Goal: Task Accomplishment & Management: Manage account settings

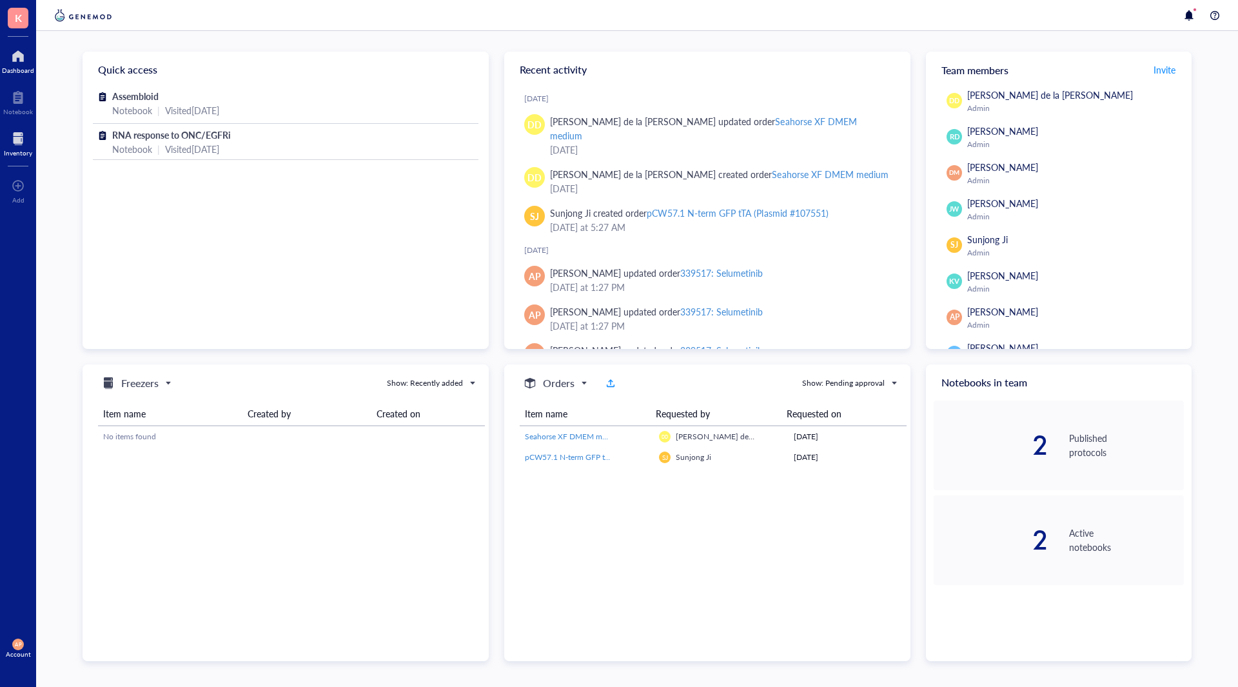
click at [28, 143] on div at bounding box center [18, 138] width 28 height 21
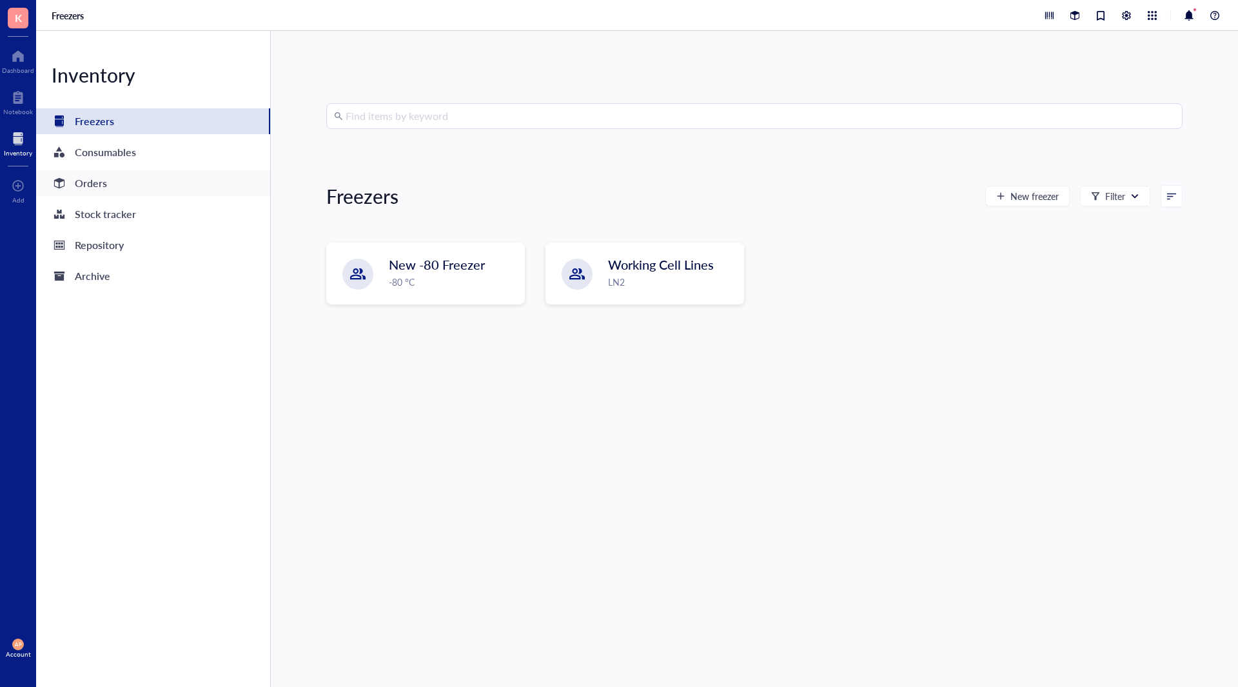
drag, startPoint x: 126, startPoint y: 189, endPoint x: 156, endPoint y: 183, distance: 30.9
click at [124, 189] on div "Orders" at bounding box center [153, 183] width 234 height 26
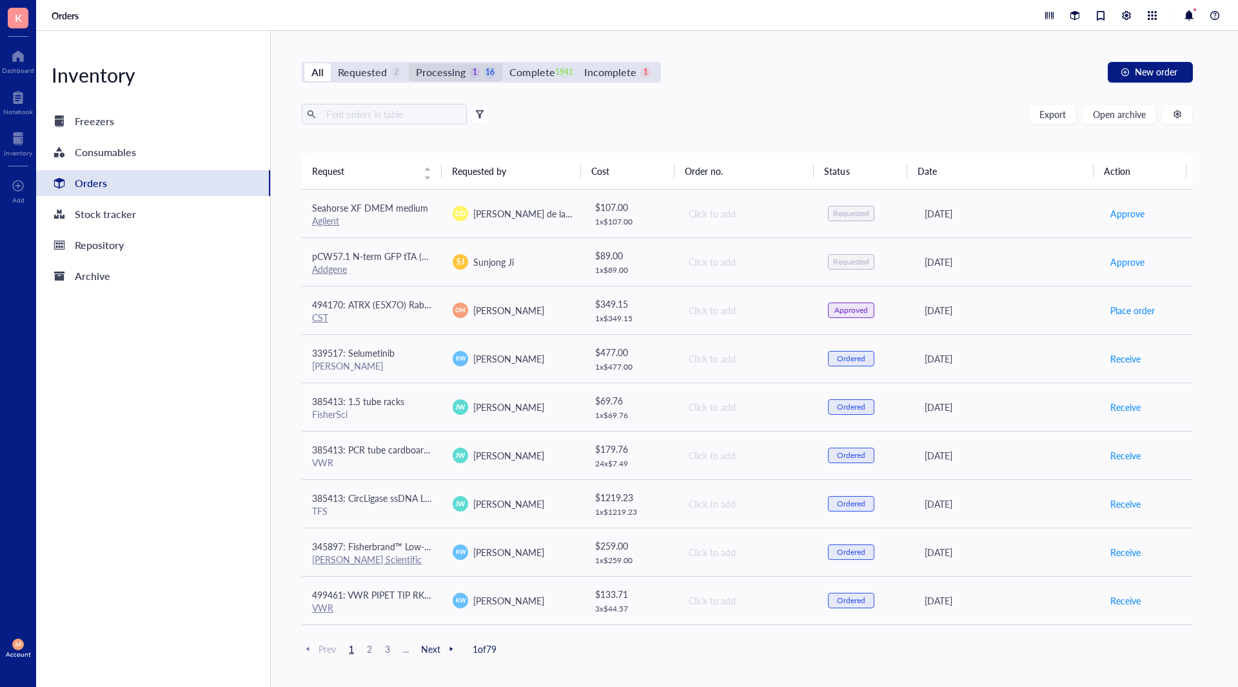
click at [482, 70] on div "Processing 1 16" at bounding box center [455, 72] width 79 height 18
click at [409, 63] on input "Processing 1 16" at bounding box center [409, 63] width 0 height 0
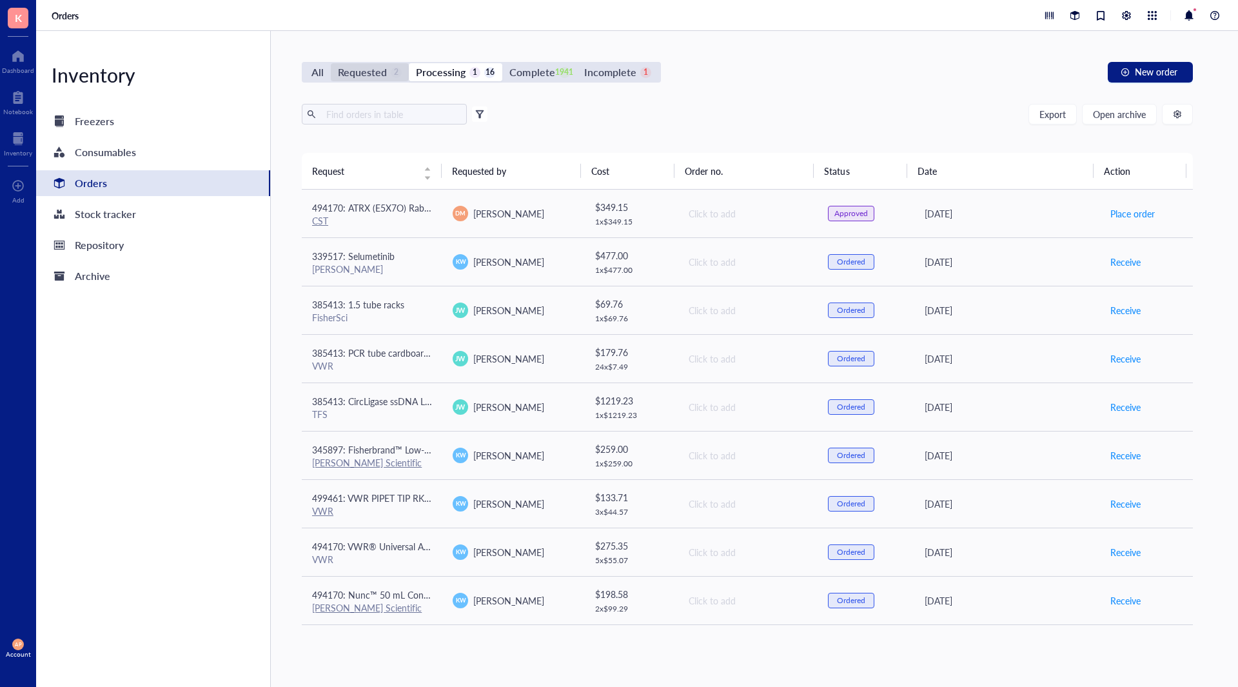
click at [379, 75] on div "Requested" at bounding box center [362, 72] width 49 height 18
click at [331, 63] on input "Requested 2" at bounding box center [331, 63] width 0 height 0
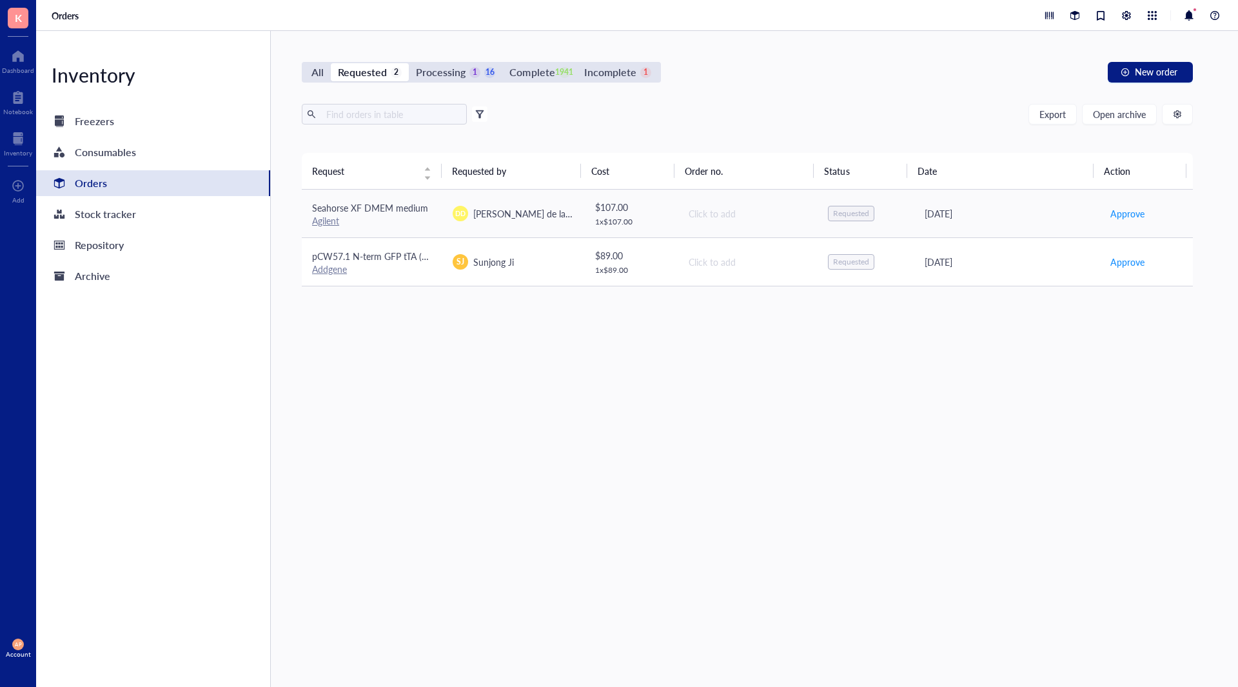
click at [417, 268] on div "Addgene" at bounding box center [372, 269] width 120 height 12
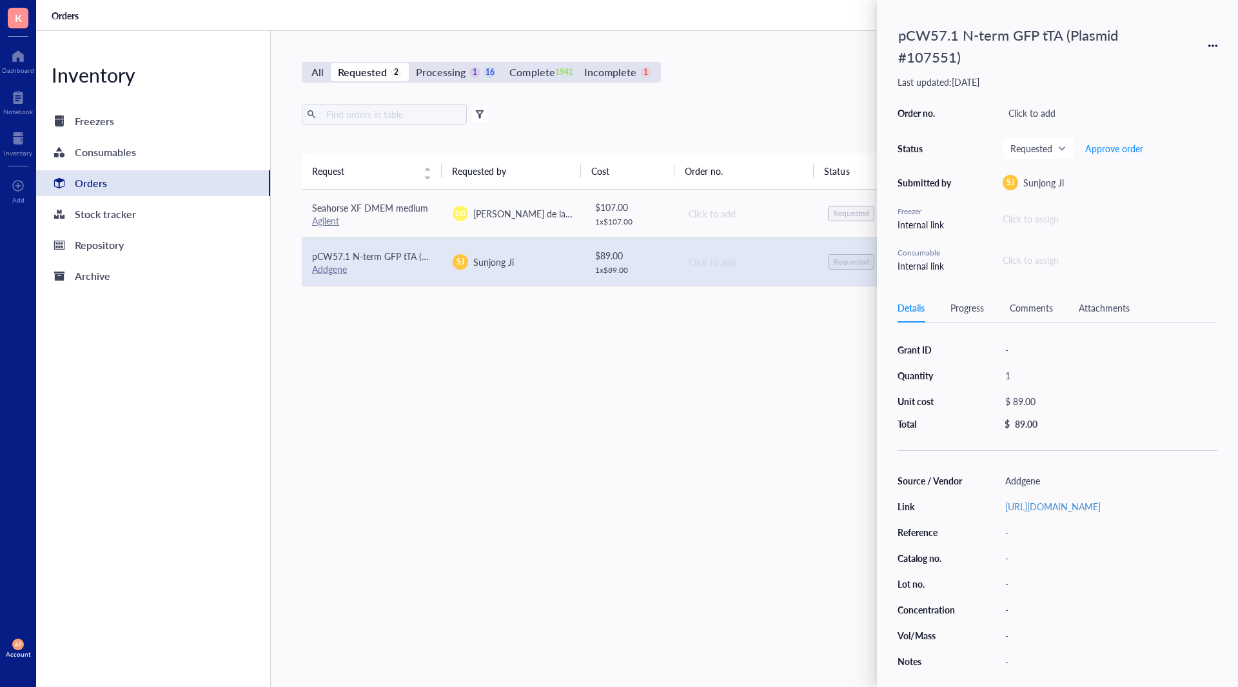
drag, startPoint x: 466, startPoint y: 419, endPoint x: 474, endPoint y: 308, distance: 111.2
click at [472, 403] on div "Request Requested by Cost Order no. Status Date Action Seahorse XF DMEM medium …" at bounding box center [747, 389] width 891 height 473
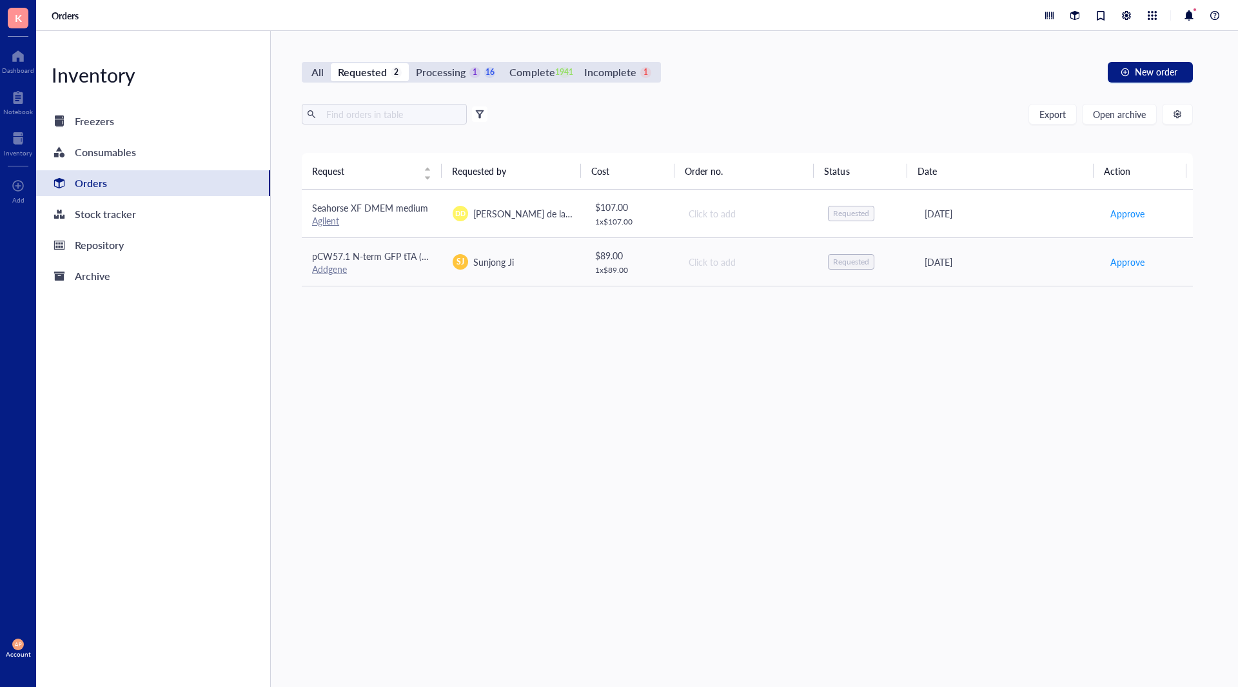
click at [397, 217] on div "Agilent" at bounding box center [372, 221] width 120 height 12
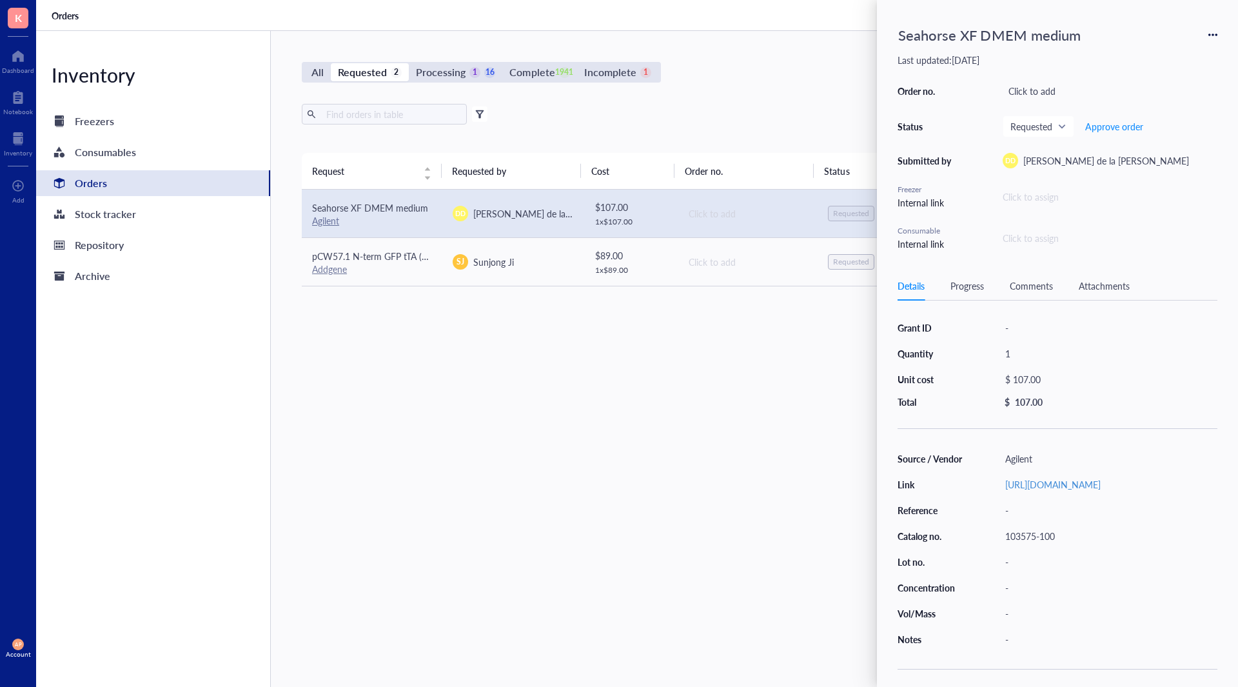
click at [438, 369] on div "Request Requested by Cost Order no. Status Date Action Seahorse XF DMEM medium …" at bounding box center [747, 389] width 891 height 473
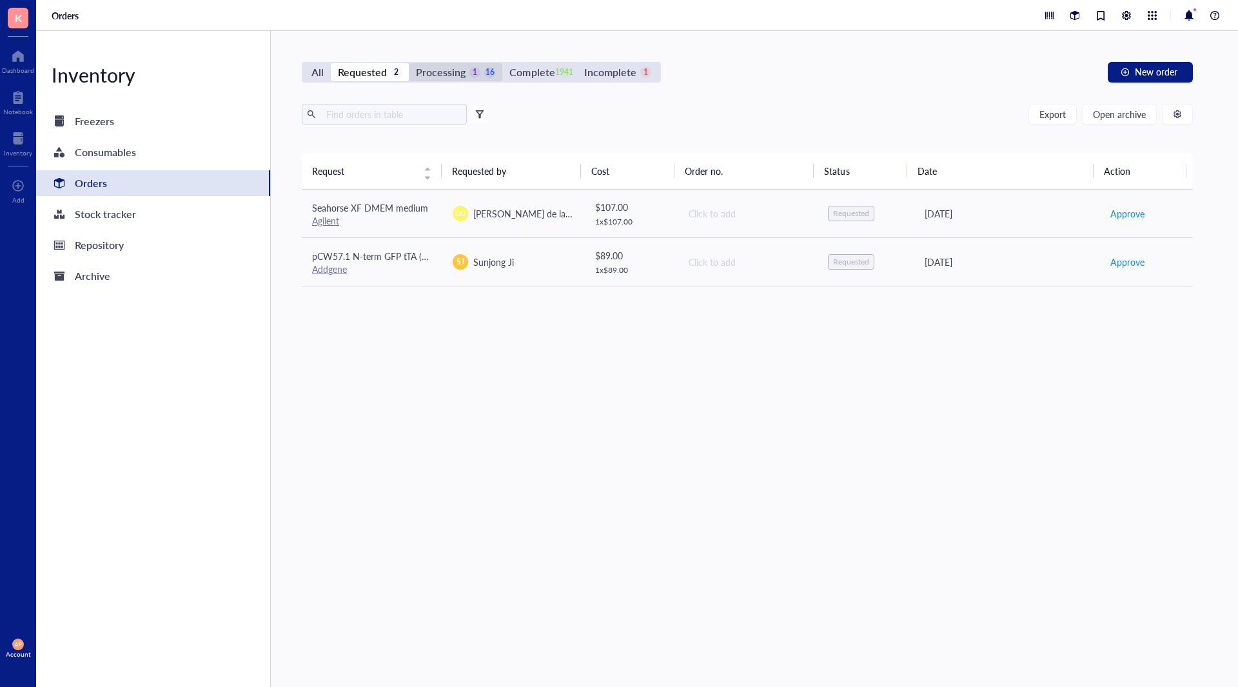
click at [424, 67] on div "Processing" at bounding box center [441, 72] width 50 height 18
click at [409, 63] on input "Processing 1 16" at bounding box center [409, 63] width 0 height 0
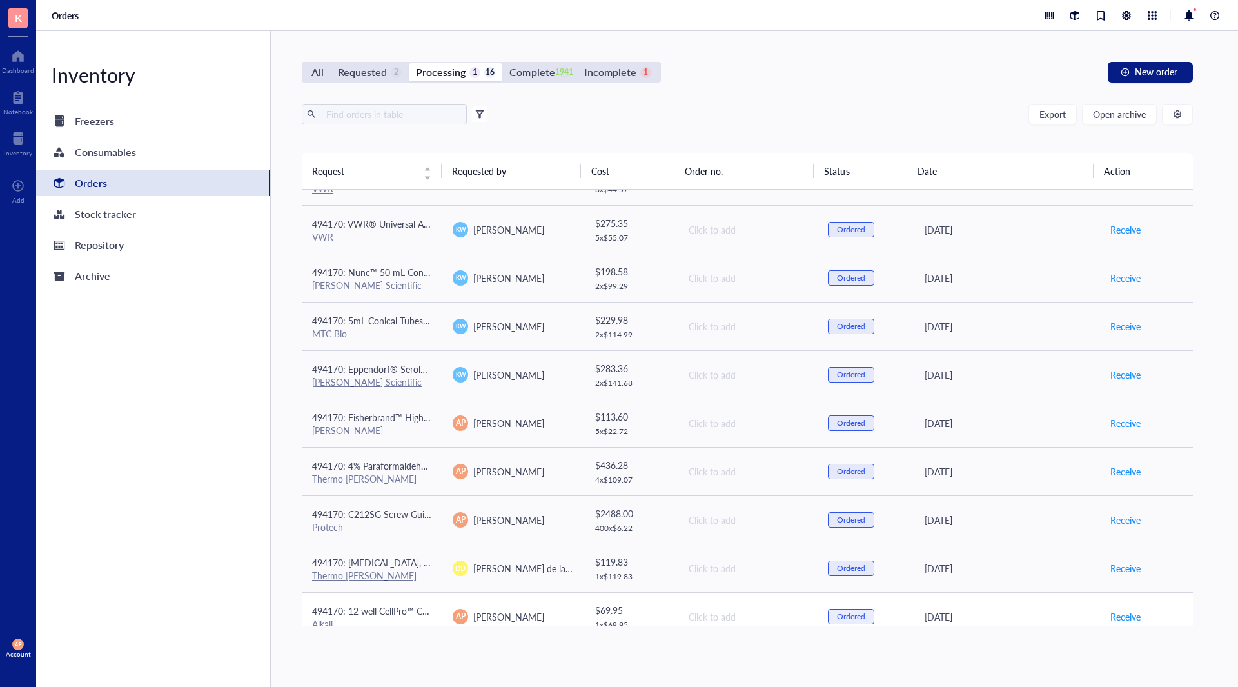
scroll to position [386, 0]
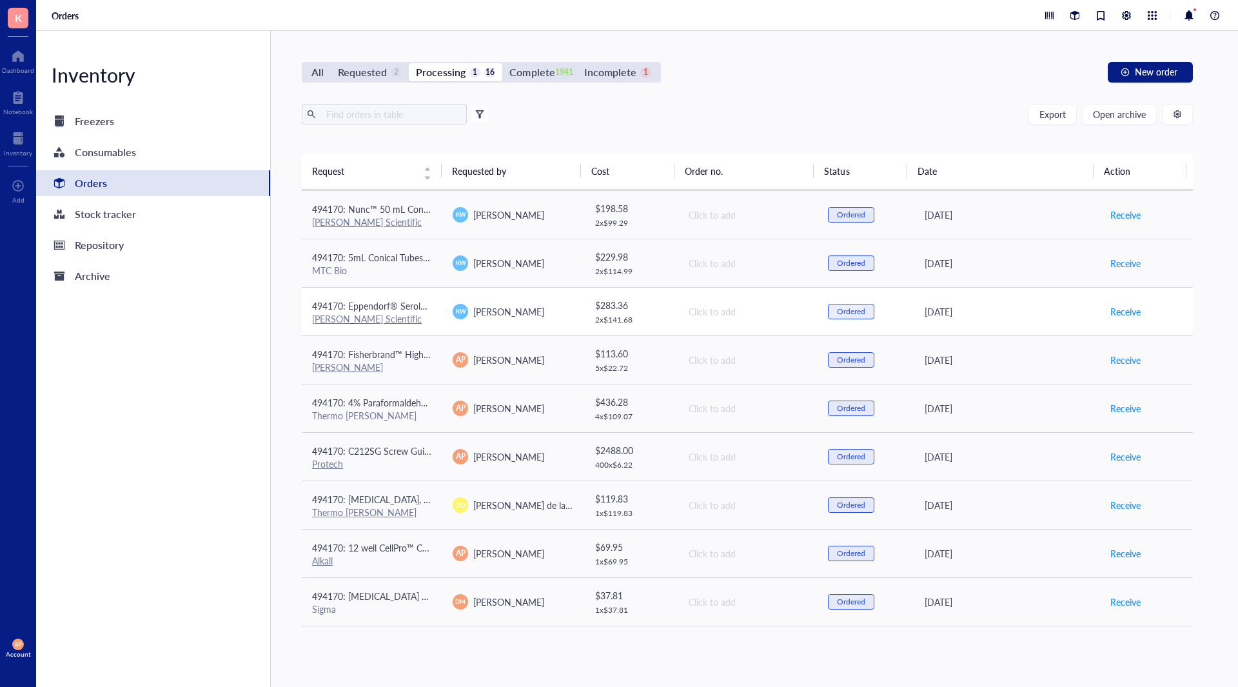
click at [415, 311] on span "494170: Eppendorf® Serological Pipets, Eppendorf® Serological Pipets, Capacity=…" at bounding box center [651, 305] width 678 height 13
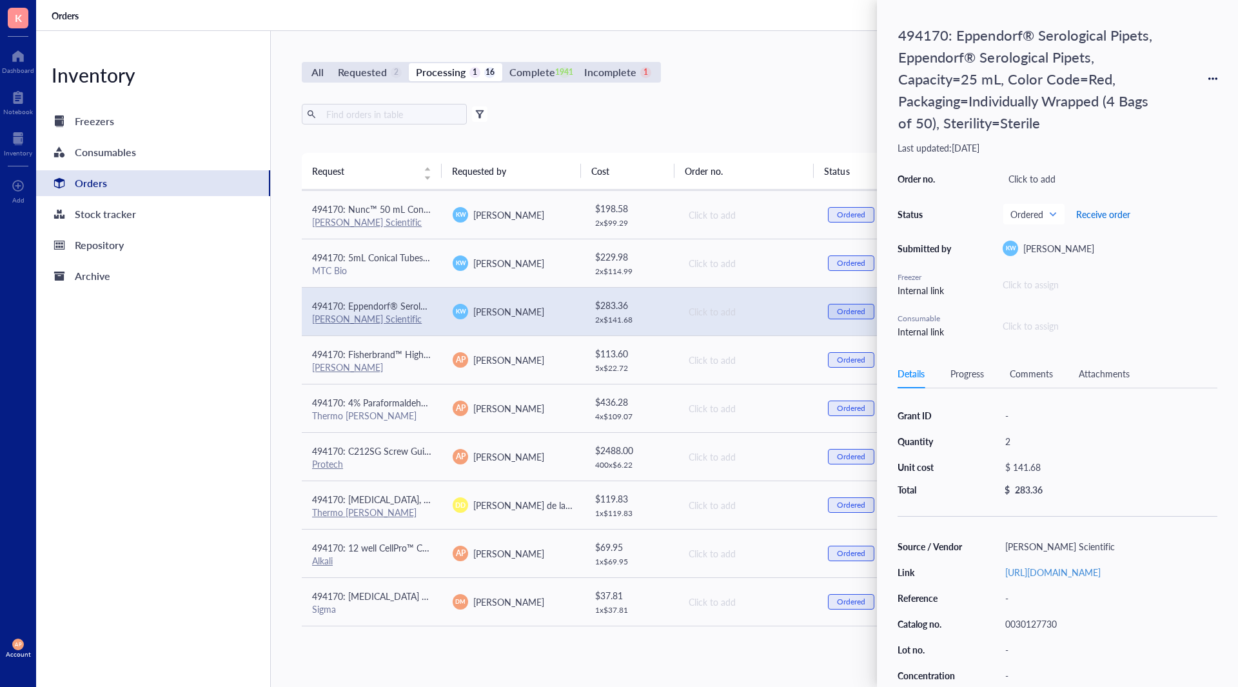
click at [1101, 216] on span "Receive order" at bounding box center [1103, 214] width 54 height 10
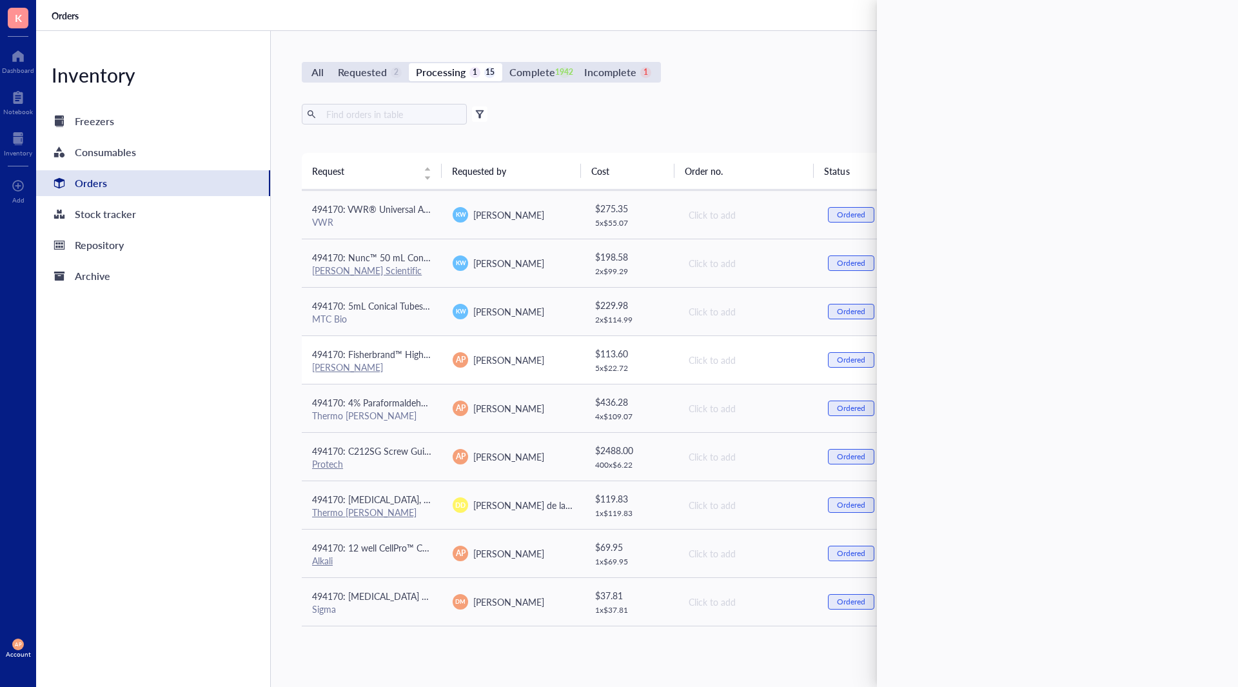
click at [416, 365] on div "[PERSON_NAME]" at bounding box center [372, 367] width 120 height 12
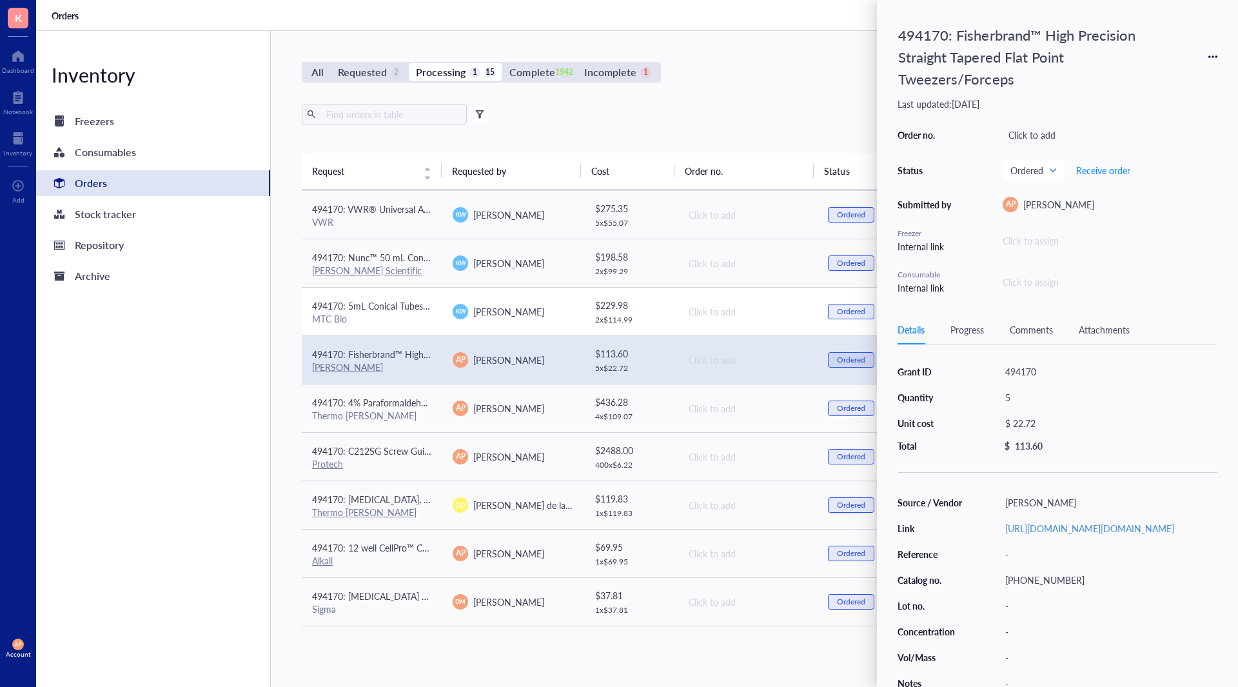
click at [400, 325] on td "494170: 5mL Conical Tubes 500/CS MTC Bio" at bounding box center [372, 311] width 141 height 48
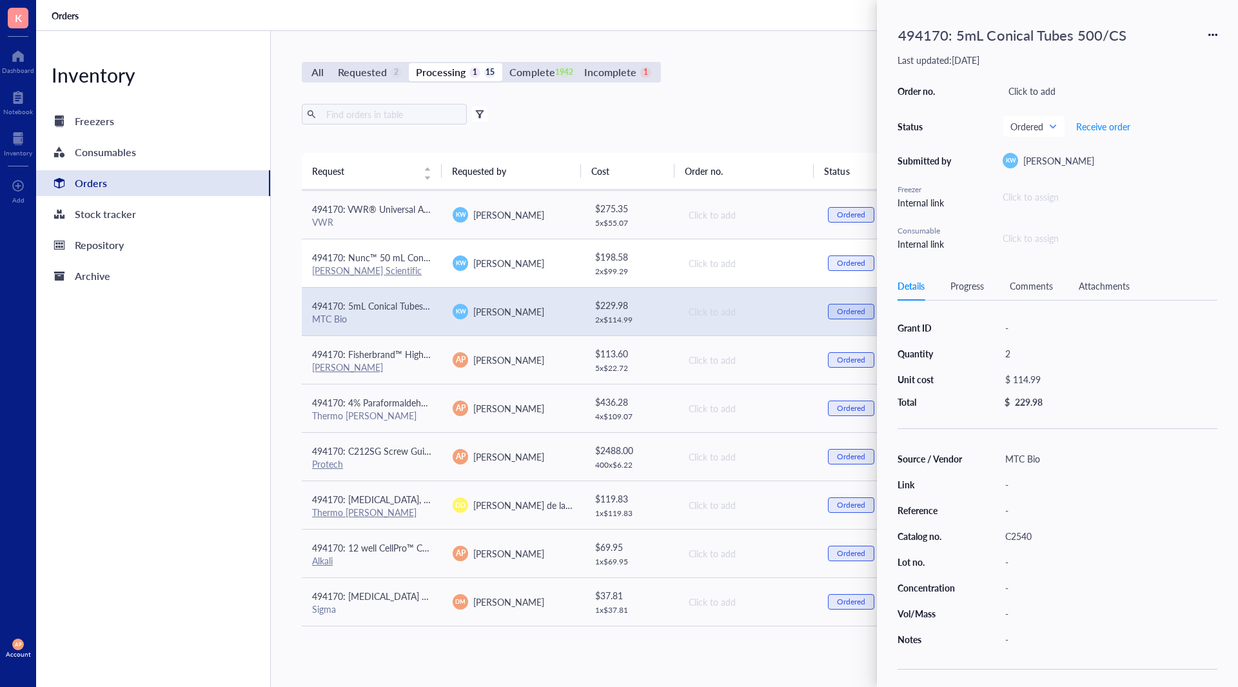
click at [400, 251] on span "494170: Nunc™ 50 mL Conical Polypropylene Centrifuge Tubes, Sterile, Racked" at bounding box center [470, 257] width 316 height 13
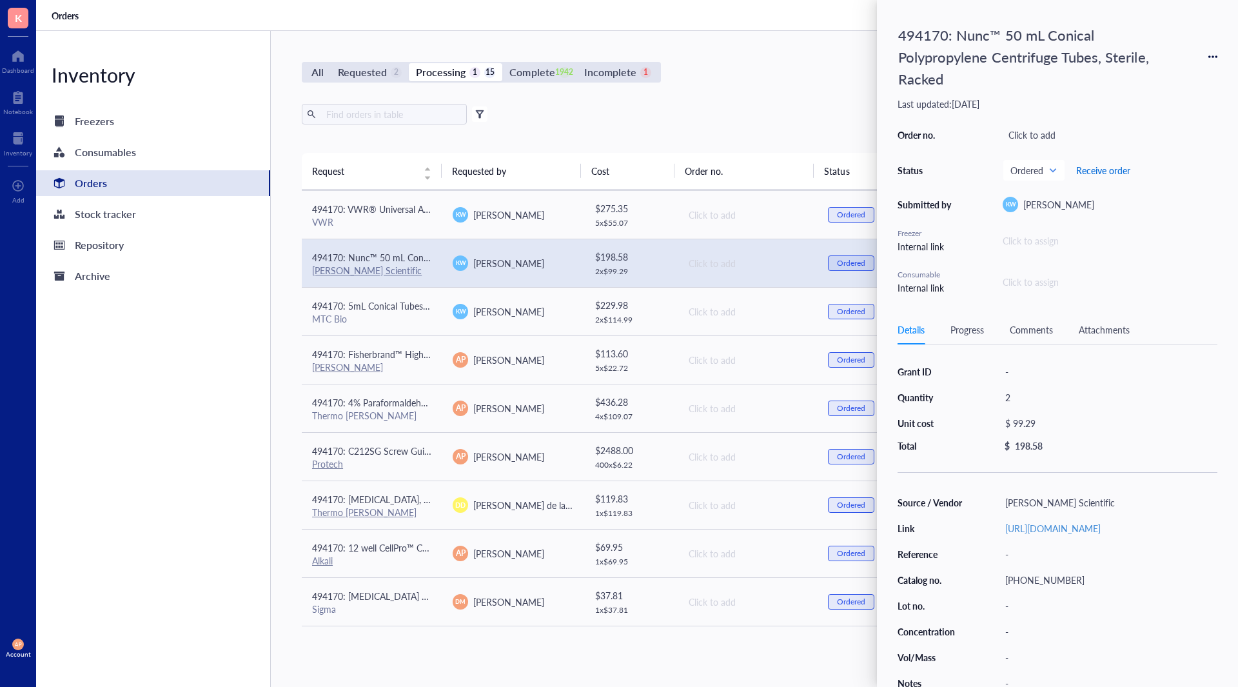
click at [1112, 170] on span "Receive order" at bounding box center [1103, 170] width 54 height 10
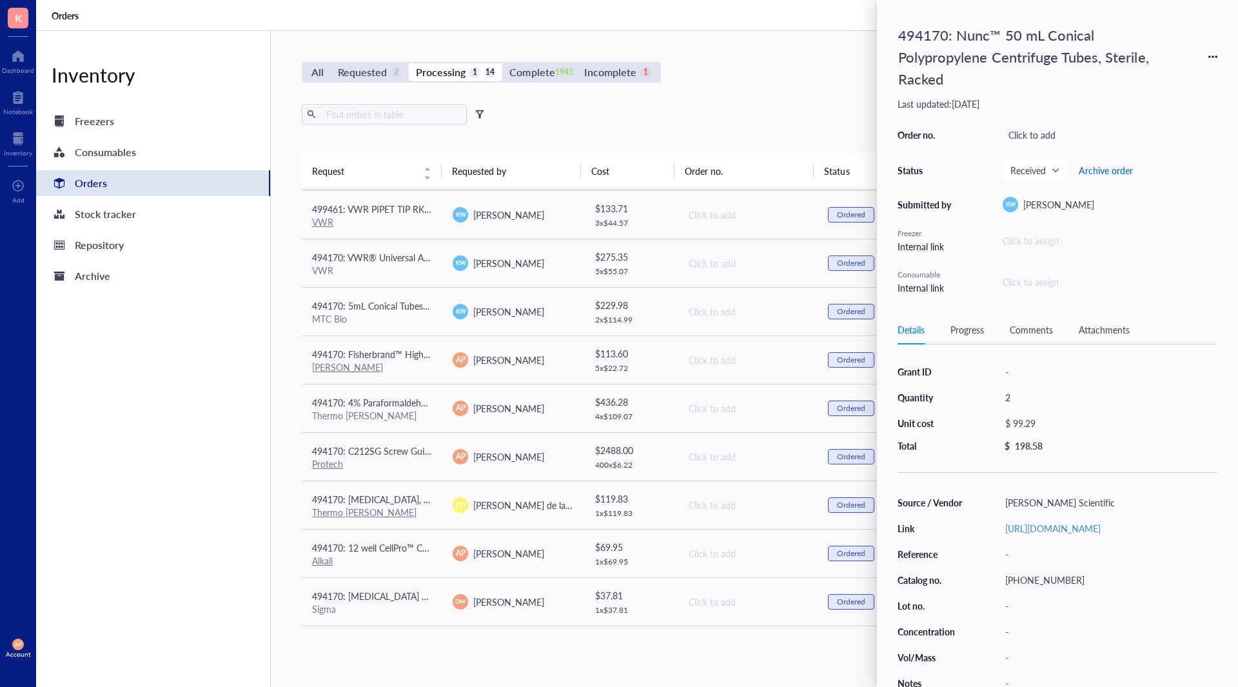
scroll to position [289, 0]
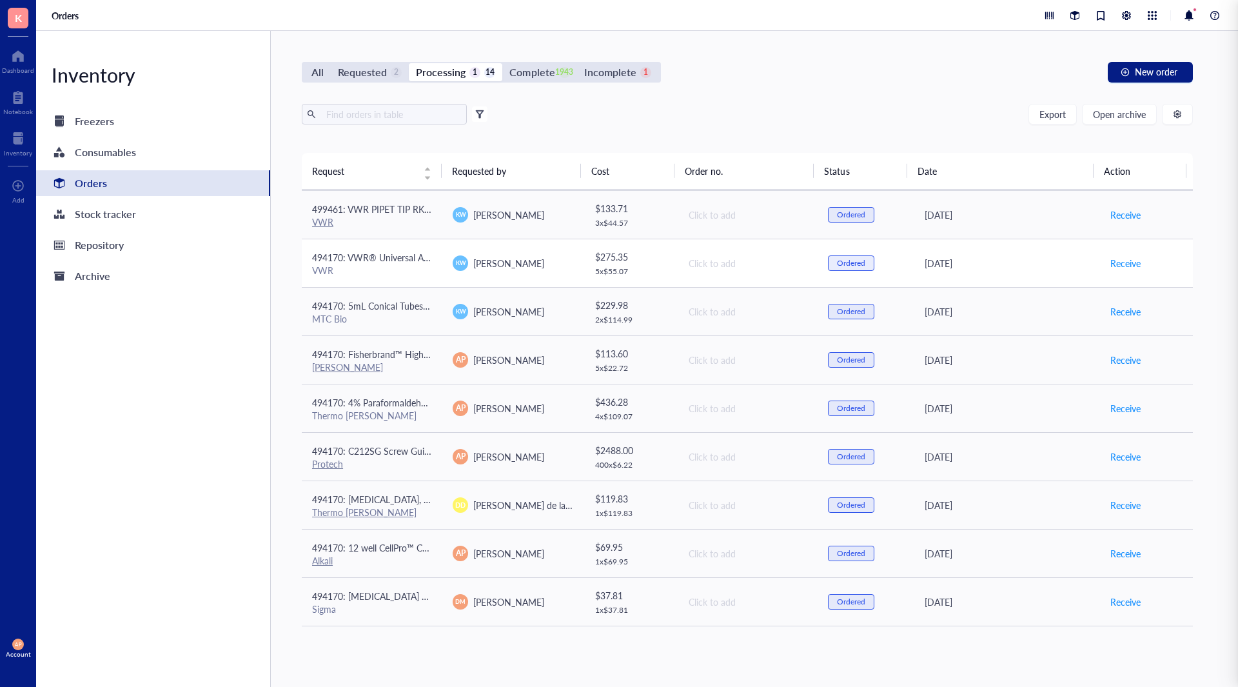
click at [400, 261] on span "494170: VWR® Universal Aerosol Filter Pipet Tips, Racked, Sterile, 100 - 1000 µl" at bounding box center [473, 257] width 322 height 13
click at [394, 355] on span "494170: Fisherbrand™ High Precision Straight Tapered Flat Point Tweezers/Forceps" at bounding box center [477, 354] width 331 height 13
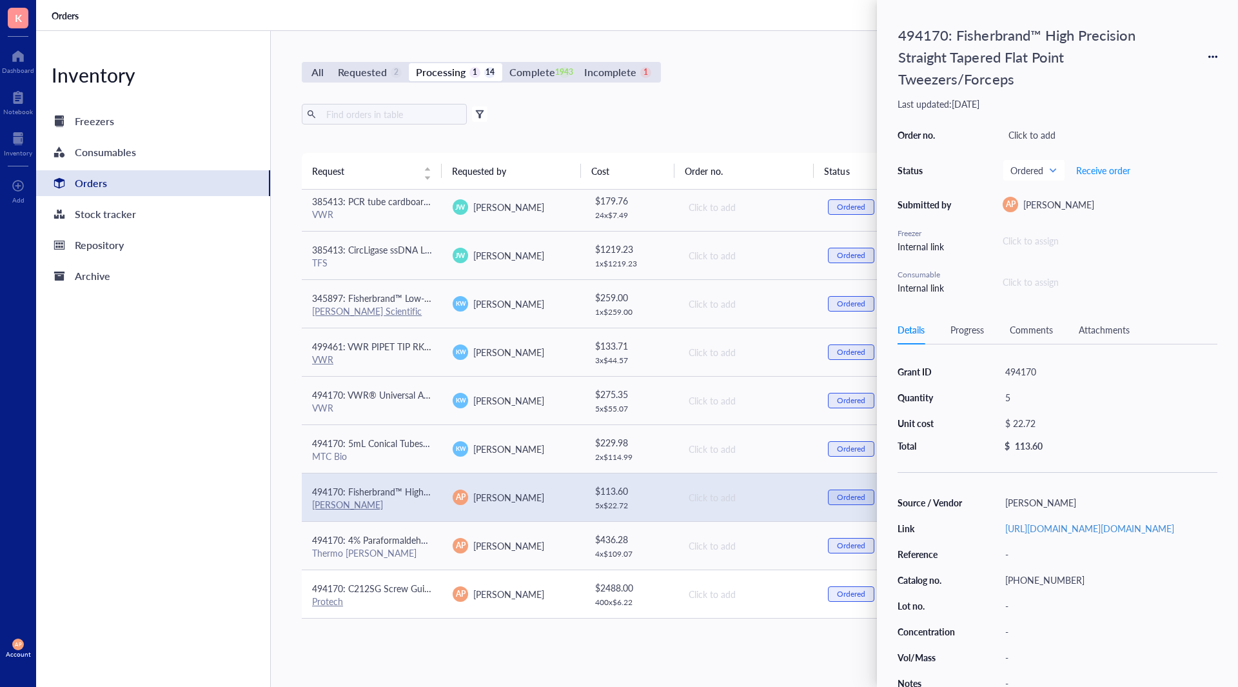
scroll to position [0, 0]
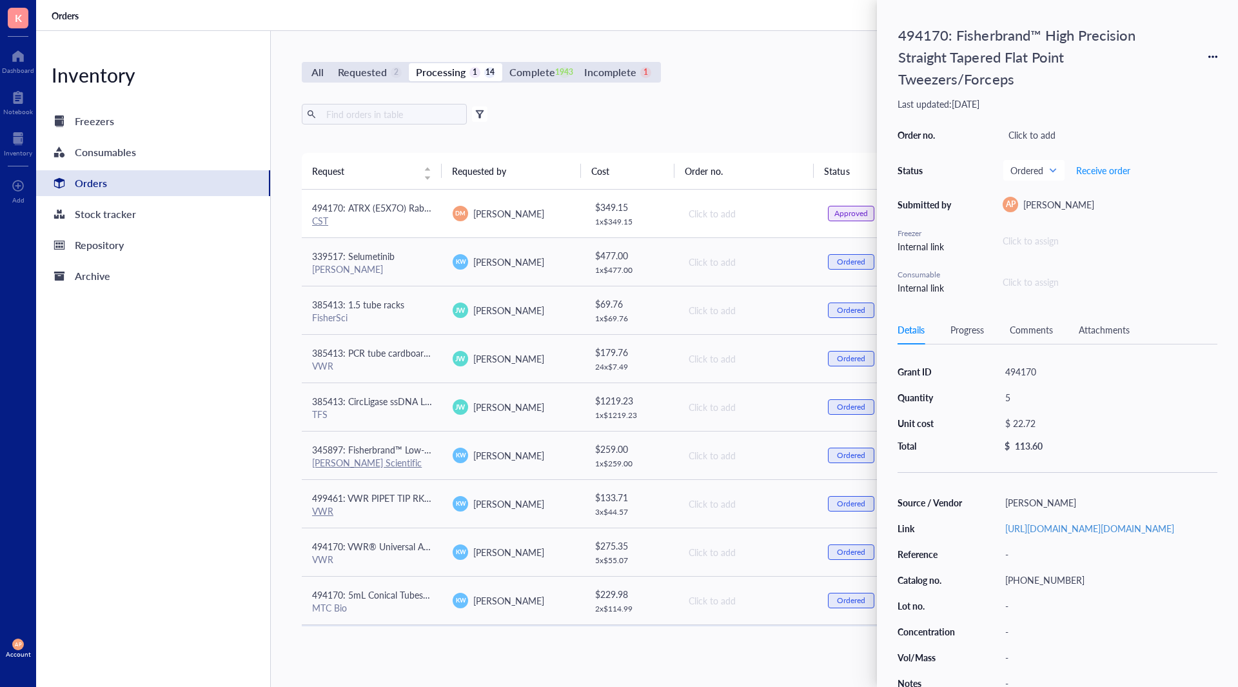
click at [383, 212] on span "494170: ATRX (E5X7O) Rabbit mAb" at bounding box center [384, 207] width 144 height 13
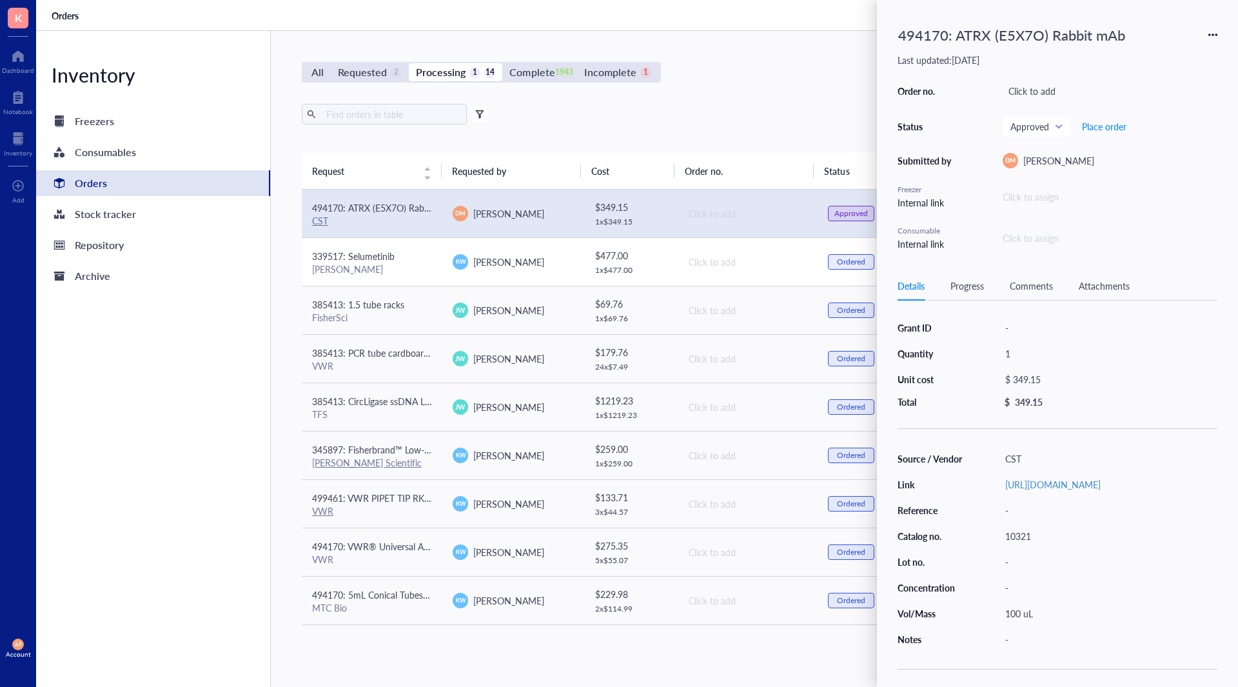
click at [383, 261] on span "339517: Selumetinib" at bounding box center [353, 256] width 83 height 13
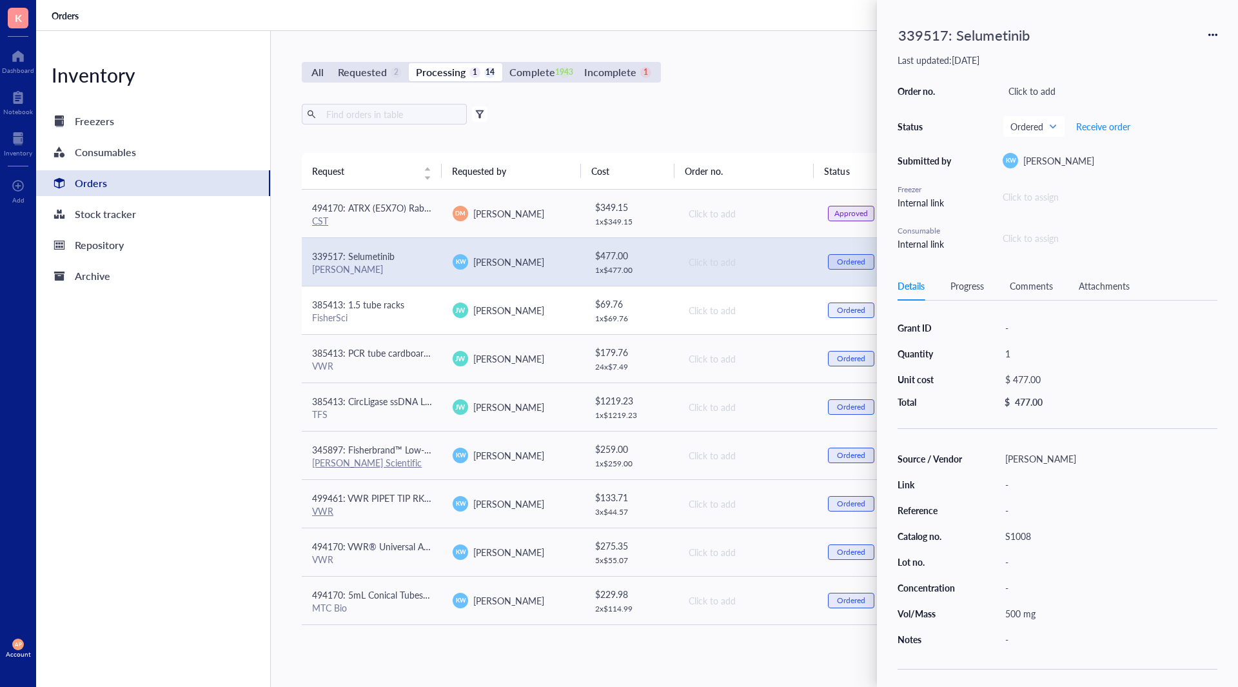
click at [385, 323] on td "385413: 1.5 tube racks FisherSci" at bounding box center [372, 310] width 141 height 48
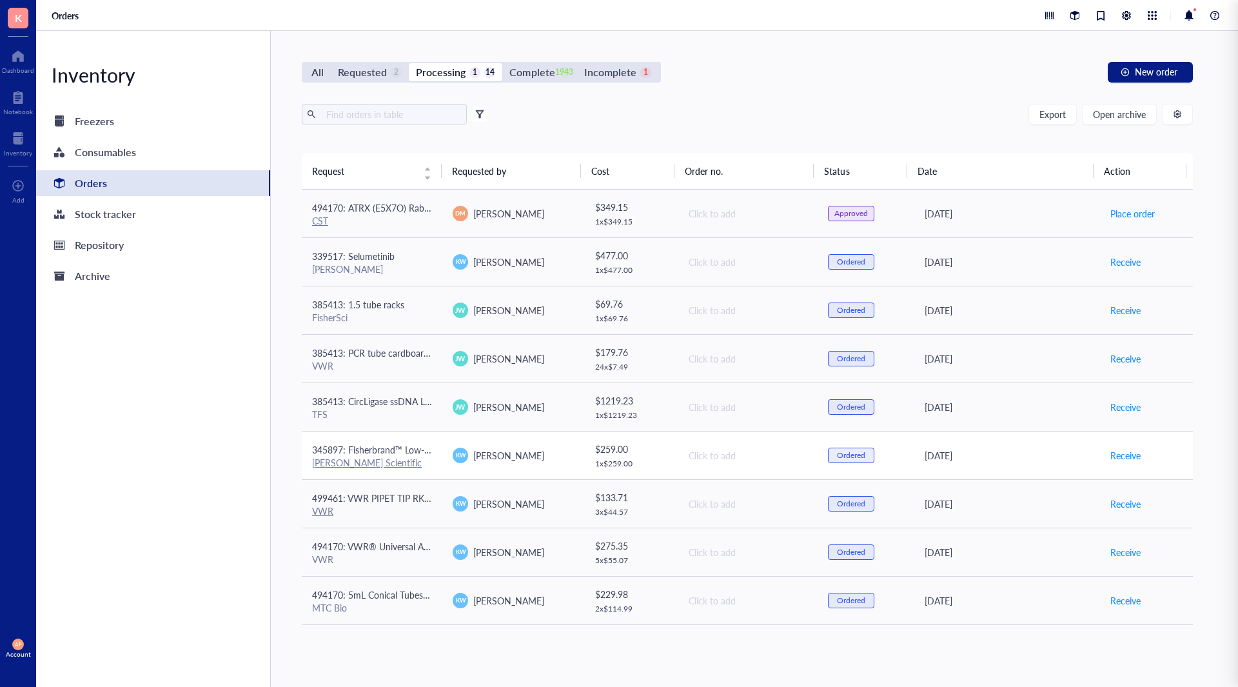
click at [397, 471] on td "345897: Fisherbrand™ Low-Retention Microcentrifuge Tubes [PERSON_NAME] Scientif…" at bounding box center [372, 455] width 141 height 48
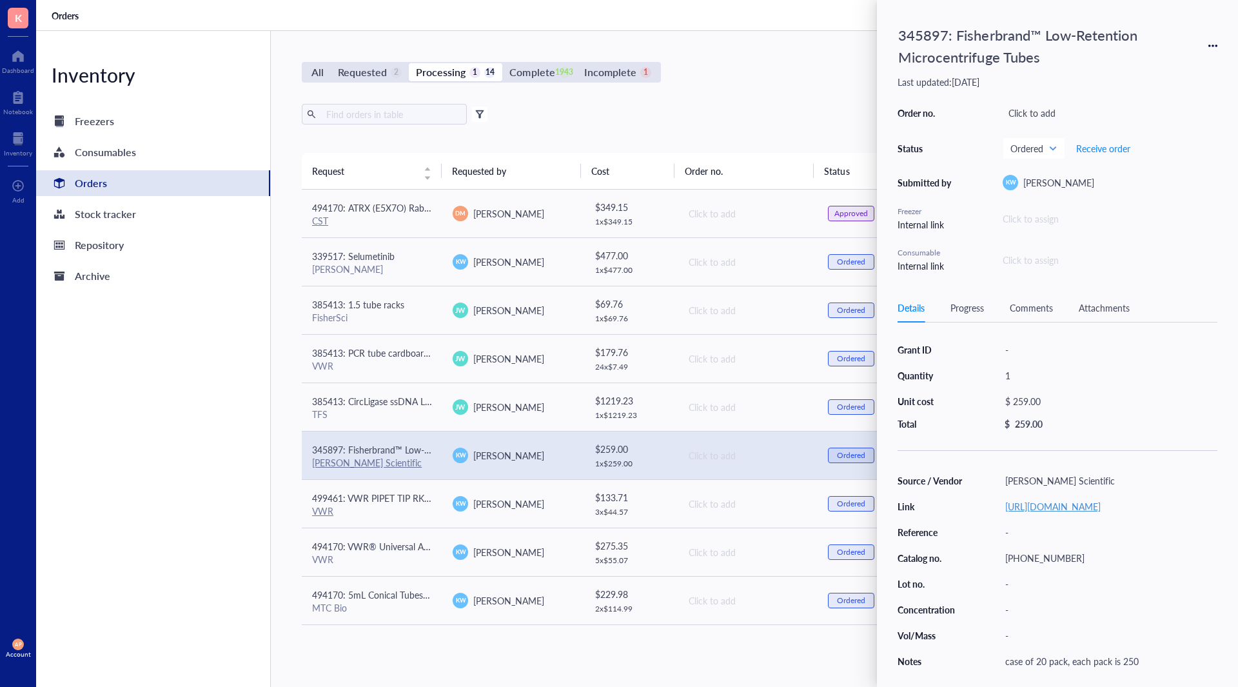
click at [1075, 513] on link "[URL][DOMAIN_NAME]" at bounding box center [1052, 506] width 95 height 13
click at [1116, 150] on span "Receive order" at bounding box center [1103, 148] width 54 height 10
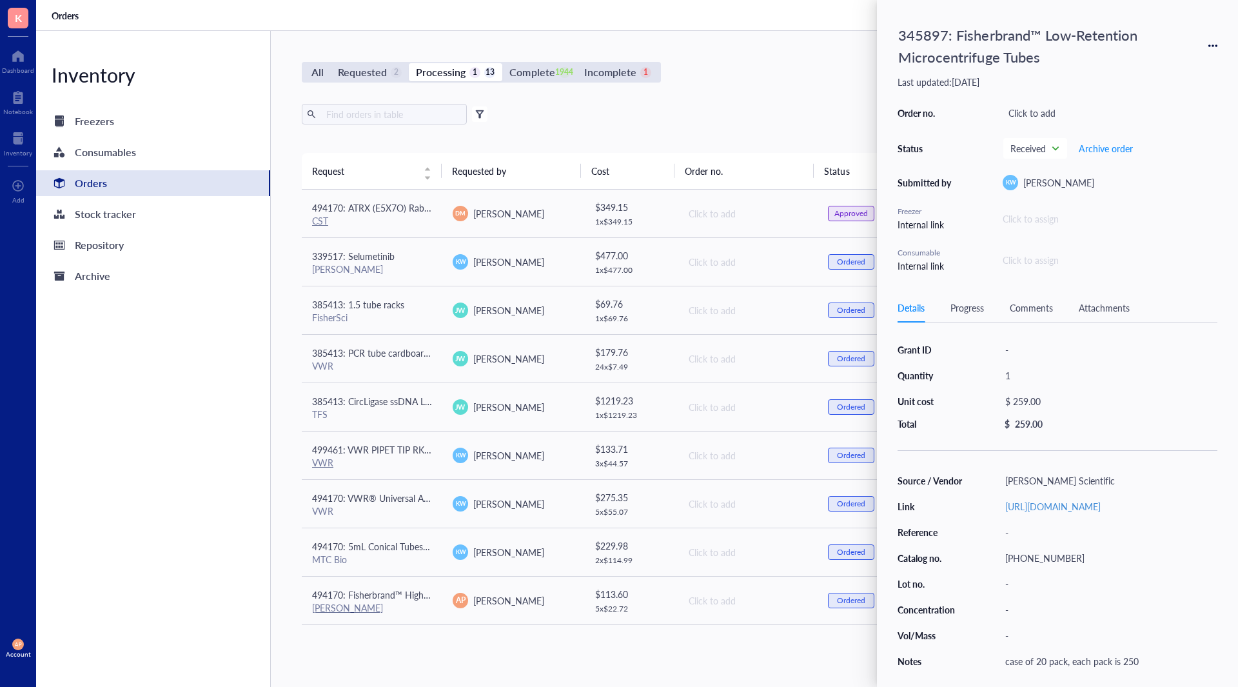
click at [1211, 48] on icon at bounding box center [1212, 45] width 9 height 9
click at [1172, 60] on span "Request again" at bounding box center [1167, 64] width 81 height 14
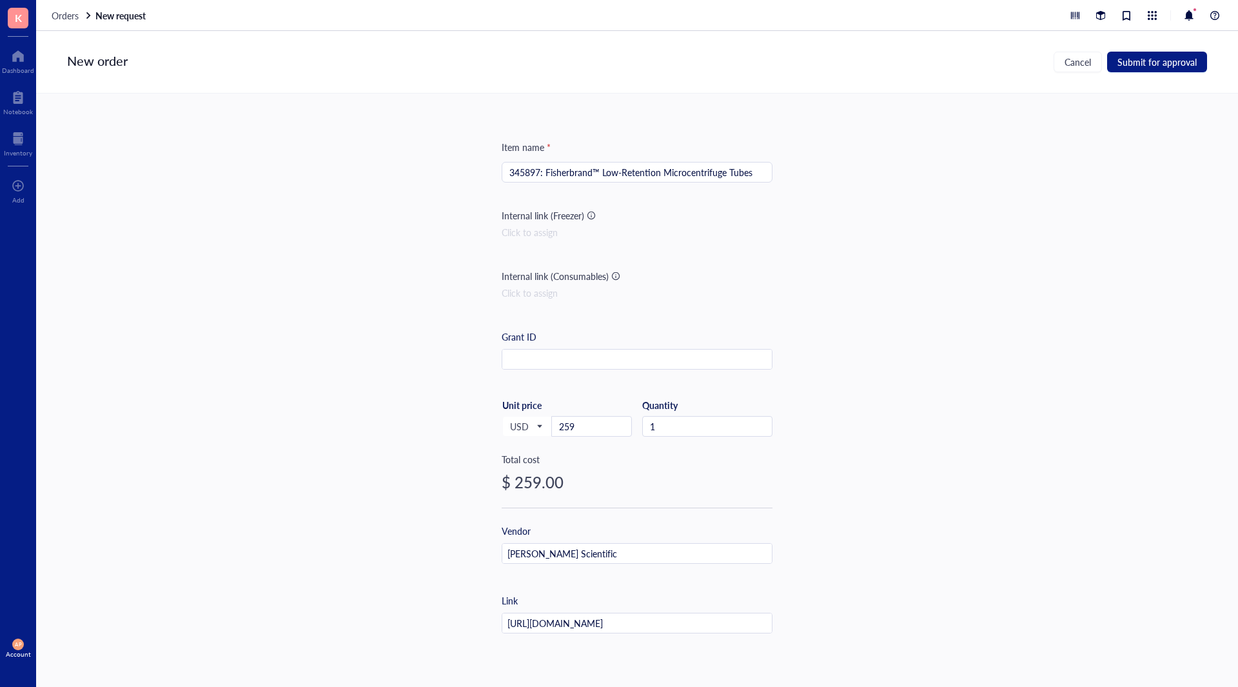
click at [522, 175] on input "345897: Fisherbrand™ Low-Retention Microcentrifuge Tubes" at bounding box center [636, 171] width 255 height 19
type input "494170: Fisherbrand™ Low-Retention Microcentrifuge Tubes"
click at [602, 424] on input "259" at bounding box center [591, 426] width 79 height 19
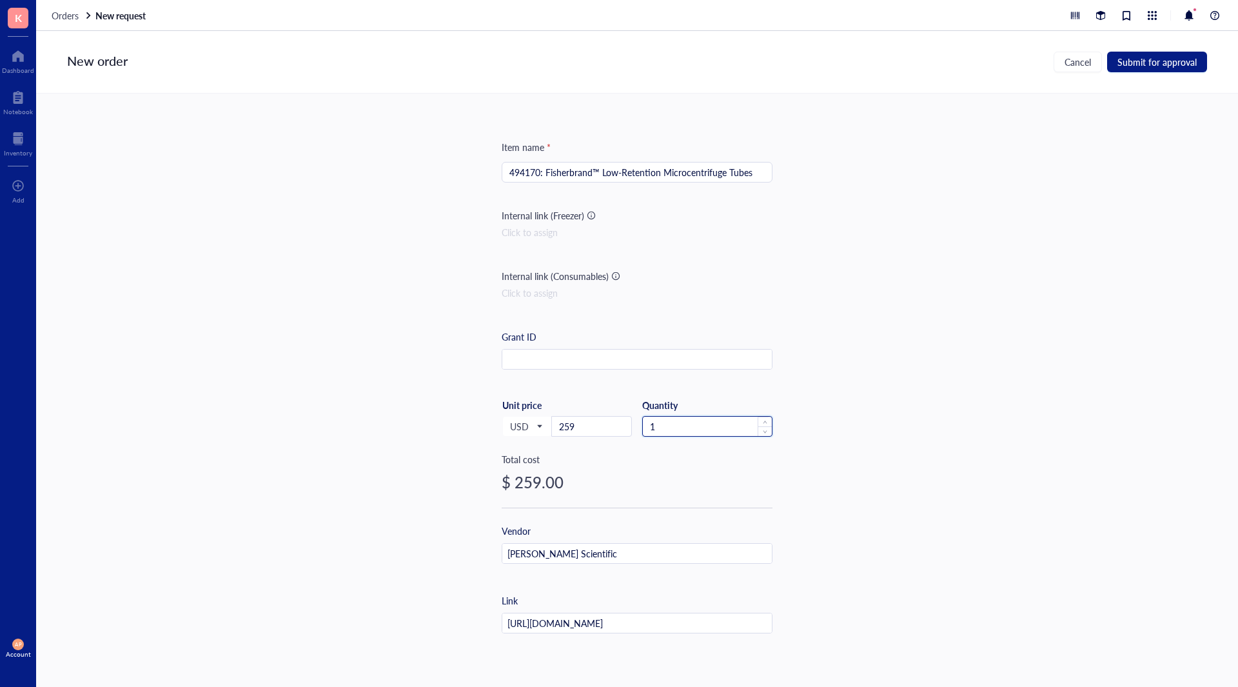
click at [696, 429] on input "1" at bounding box center [707, 426] width 129 height 19
click at [1157, 55] on button "Submit for approval" at bounding box center [1157, 62] width 100 height 21
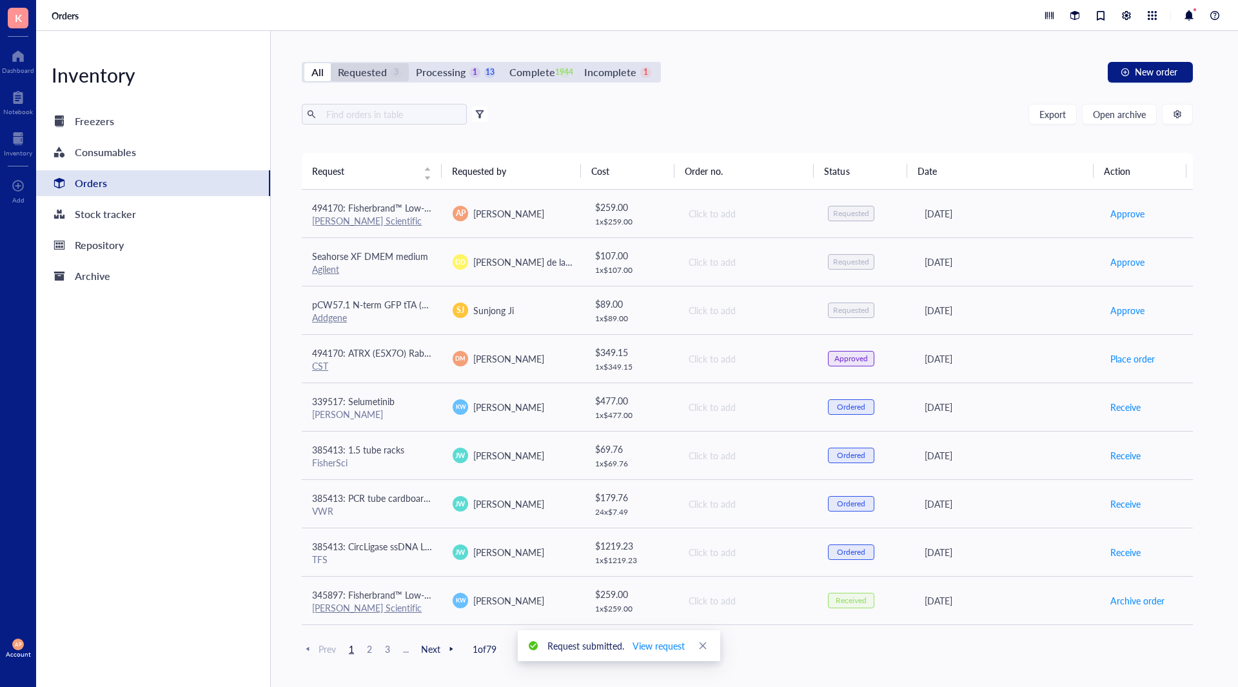
click at [373, 70] on div "Requested" at bounding box center [362, 72] width 49 height 18
click at [331, 63] on input "Requested 3" at bounding box center [331, 63] width 0 height 0
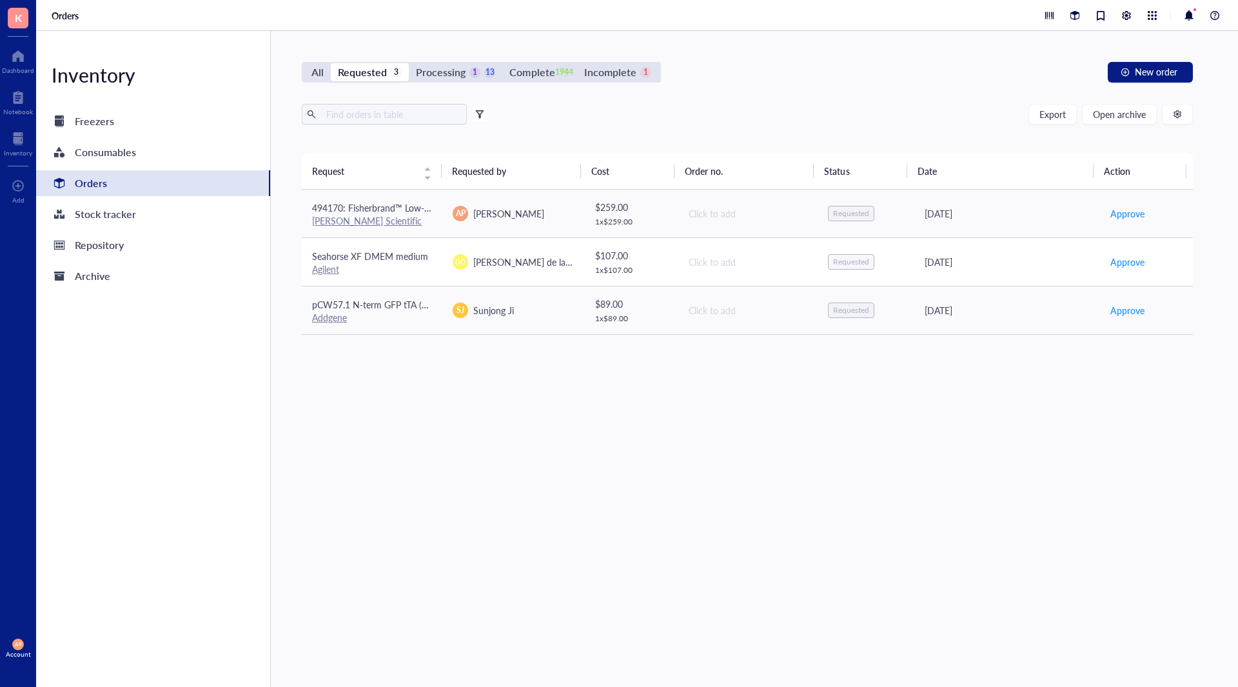
click at [429, 263] on div "Agilent" at bounding box center [372, 269] width 120 height 12
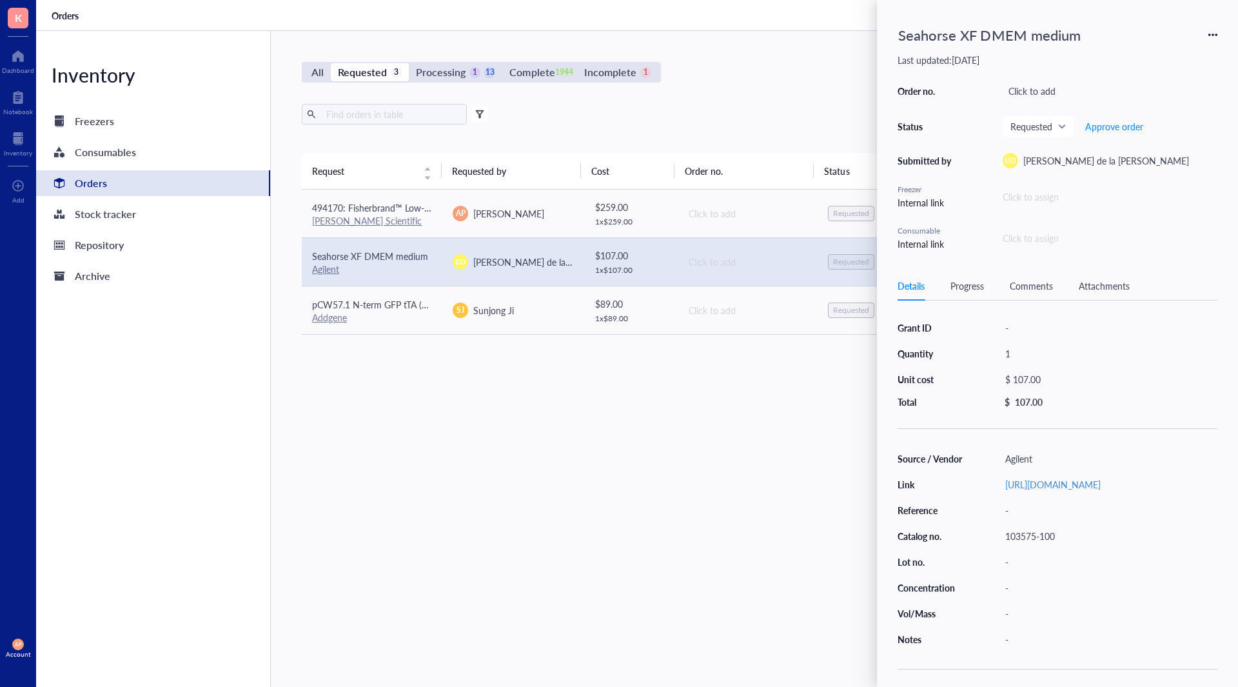
click at [1060, 545] on div "103575-100" at bounding box center [1108, 536] width 218 height 18
click at [912, 34] on div "Seahorse XF DMEM medium" at bounding box center [989, 35] width 194 height 28
click at [912, 34] on input "Seahorse XF DMEM medium" at bounding box center [998, 34] width 210 height 27
type input "494170: Seahorse XF DMEM medium"
click at [1048, 375] on div "$ 107.00" at bounding box center [1105, 379] width 213 height 18
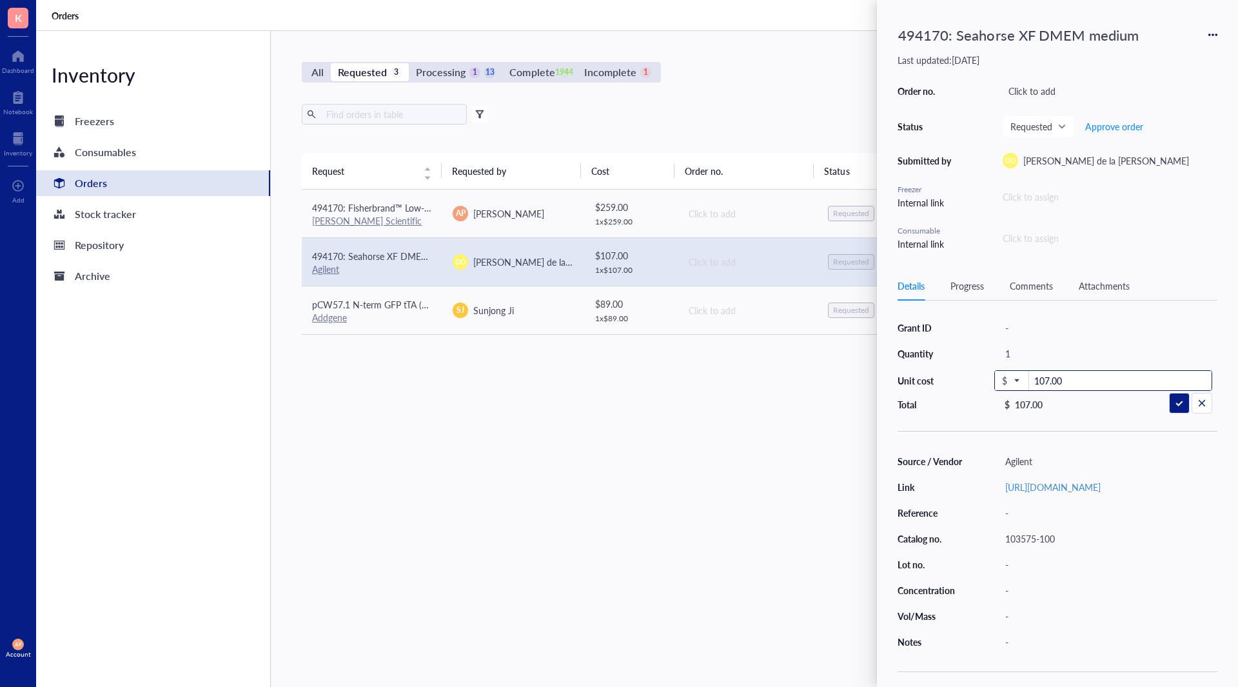
drag, startPoint x: 1078, startPoint y: 381, endPoint x: 943, endPoint y: 390, distance: 135.1
click at [943, 390] on div "Grant ID - Quantity 1 Unit cost $ 107.00 Total $ 107.00" at bounding box center [1058, 365] width 320 height 92
type input "96.04"
click at [1128, 122] on span "Approve order" at bounding box center [1114, 126] width 58 height 10
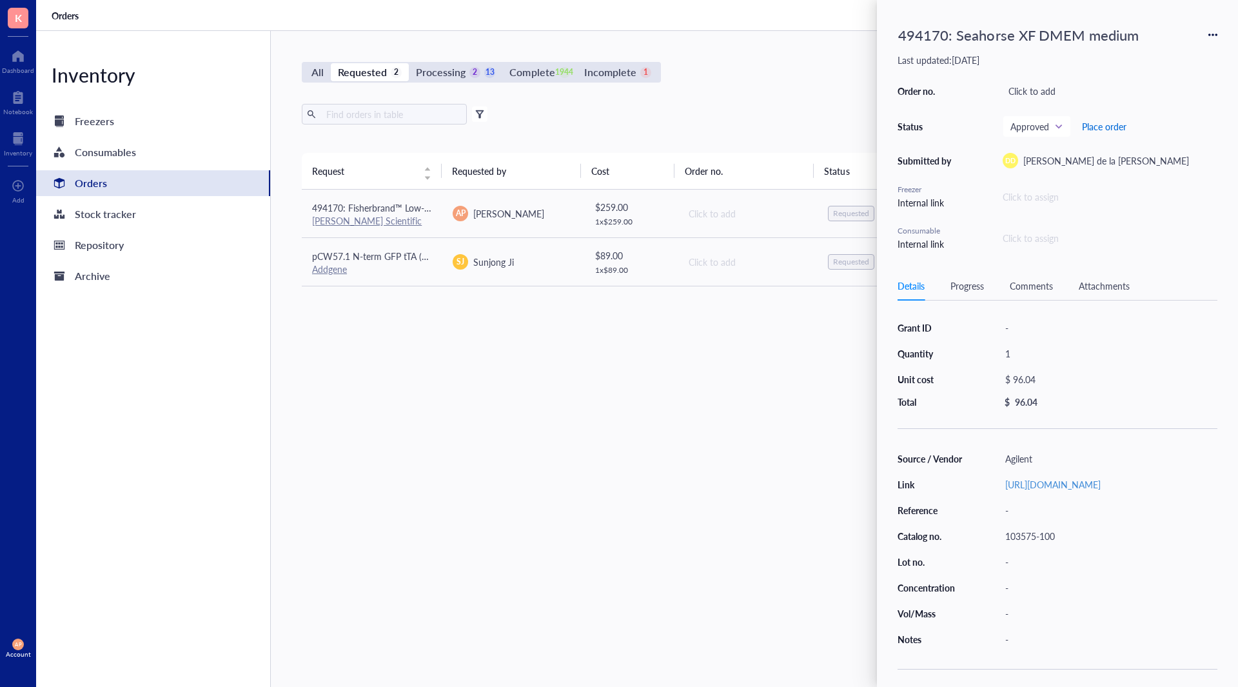
click at [1108, 126] on span "Place order" at bounding box center [1104, 126] width 44 height 10
click at [402, 220] on div "[PERSON_NAME] Scientific" at bounding box center [372, 221] width 120 height 12
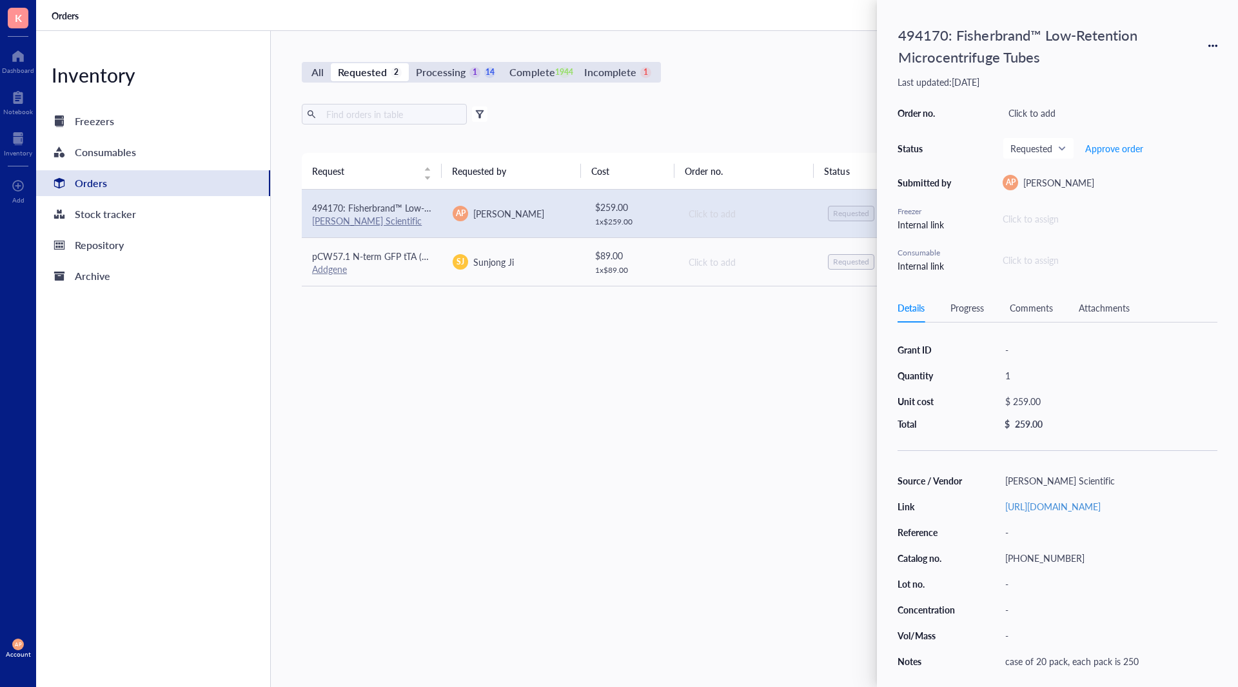
click at [1024, 567] on div "[PHONE_NUMBER]" at bounding box center [1108, 558] width 218 height 18
click at [1025, 387] on div "Grant ID - Quantity 1 Unit cost $ 259.00 Total $ 259.00" at bounding box center [1058, 384] width 320 height 89
click at [1043, 397] on div "$ 259.00" at bounding box center [1105, 401] width 213 height 18
drag, startPoint x: 1058, startPoint y: 402, endPoint x: 905, endPoint y: 406, distance: 152.2
click at [905, 406] on div "Grant ID - Quantity 1 Unit cost $ 259.00 Total $ 259.00" at bounding box center [1058, 386] width 320 height 92
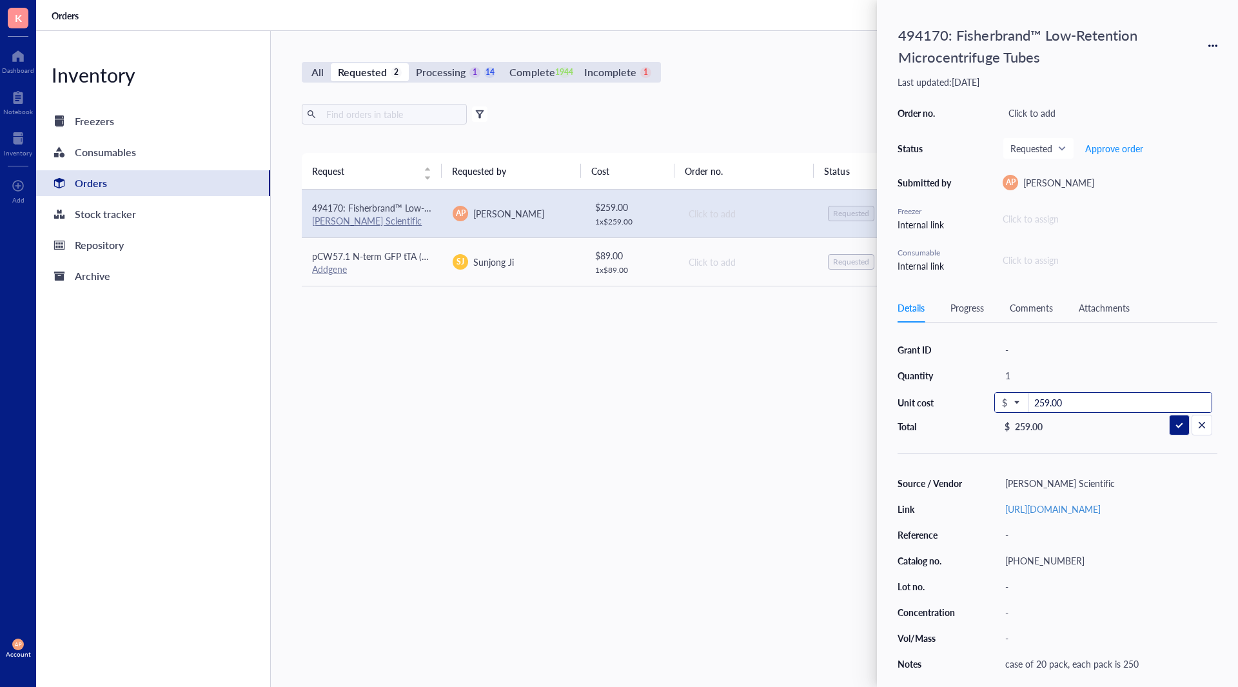
drag, startPoint x: 1090, startPoint y: 393, endPoint x: 822, endPoint y: 403, distance: 268.4
click at [822, 403] on div "K Dashboard Notebook Inventory To pick up a draggable item, press the space bar…" at bounding box center [619, 343] width 1238 height 687
type input "12.95"
click at [1023, 370] on div "1" at bounding box center [1108, 375] width 218 height 18
type input "4"
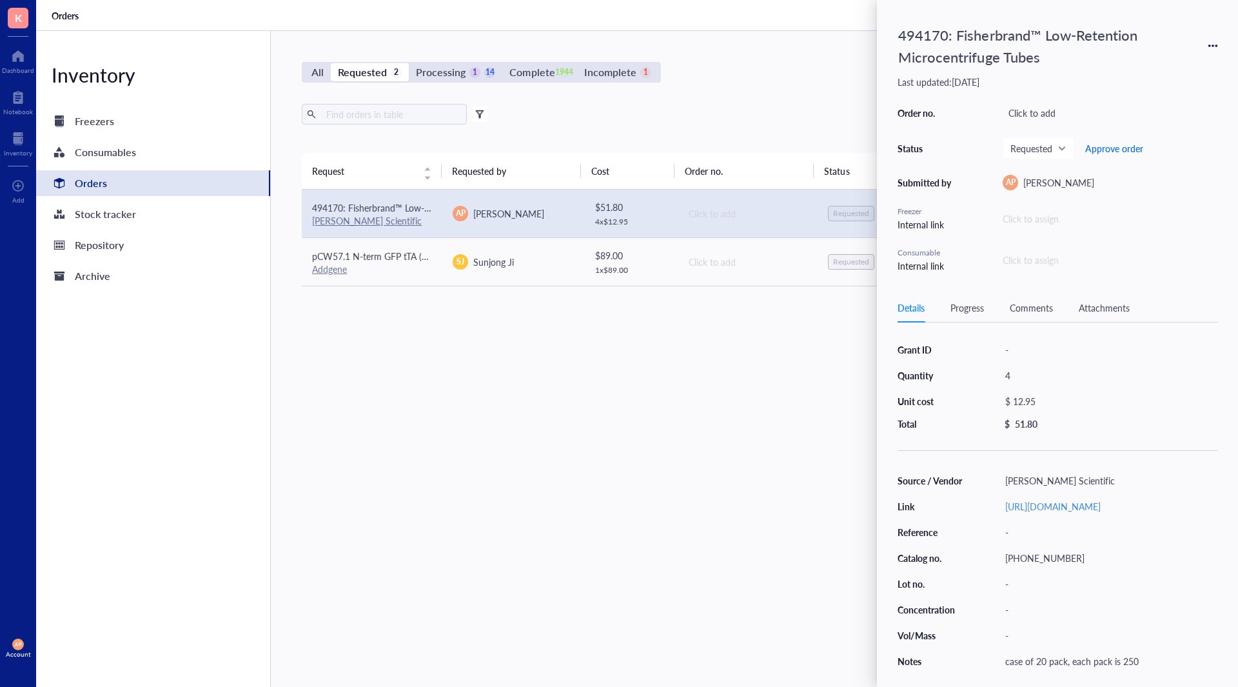
click at [1123, 148] on span "Approve order" at bounding box center [1114, 148] width 58 height 10
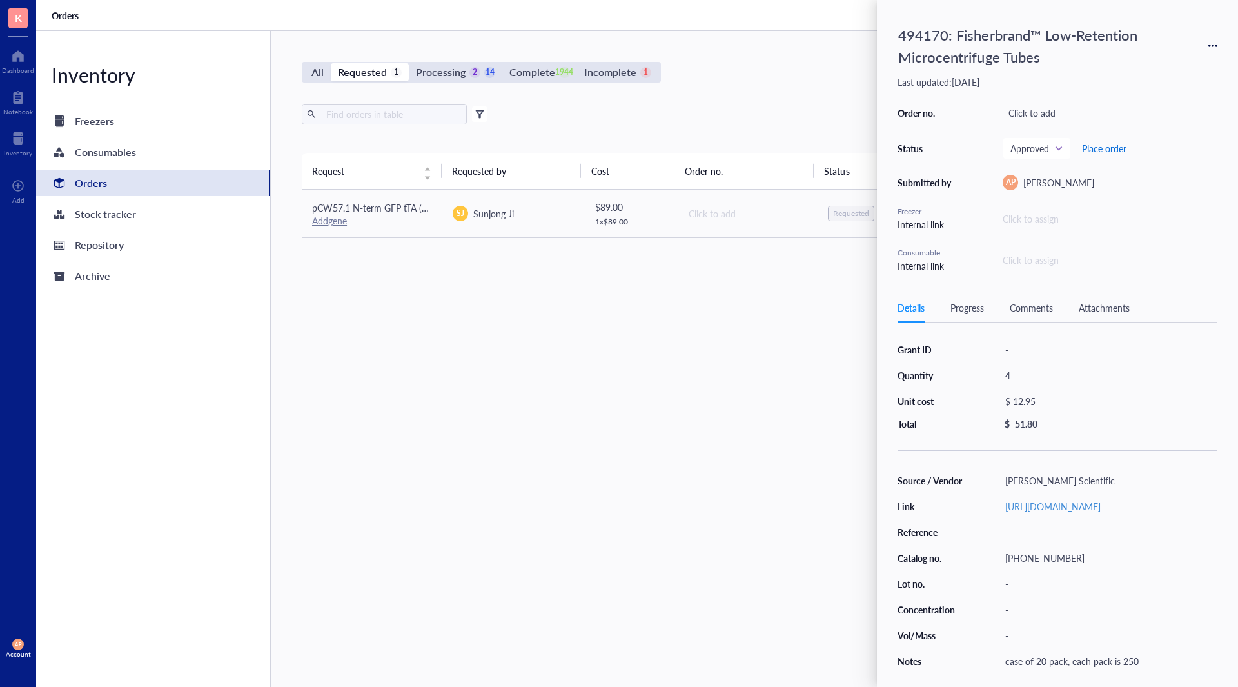
click at [1123, 147] on span "Place order" at bounding box center [1104, 148] width 44 height 10
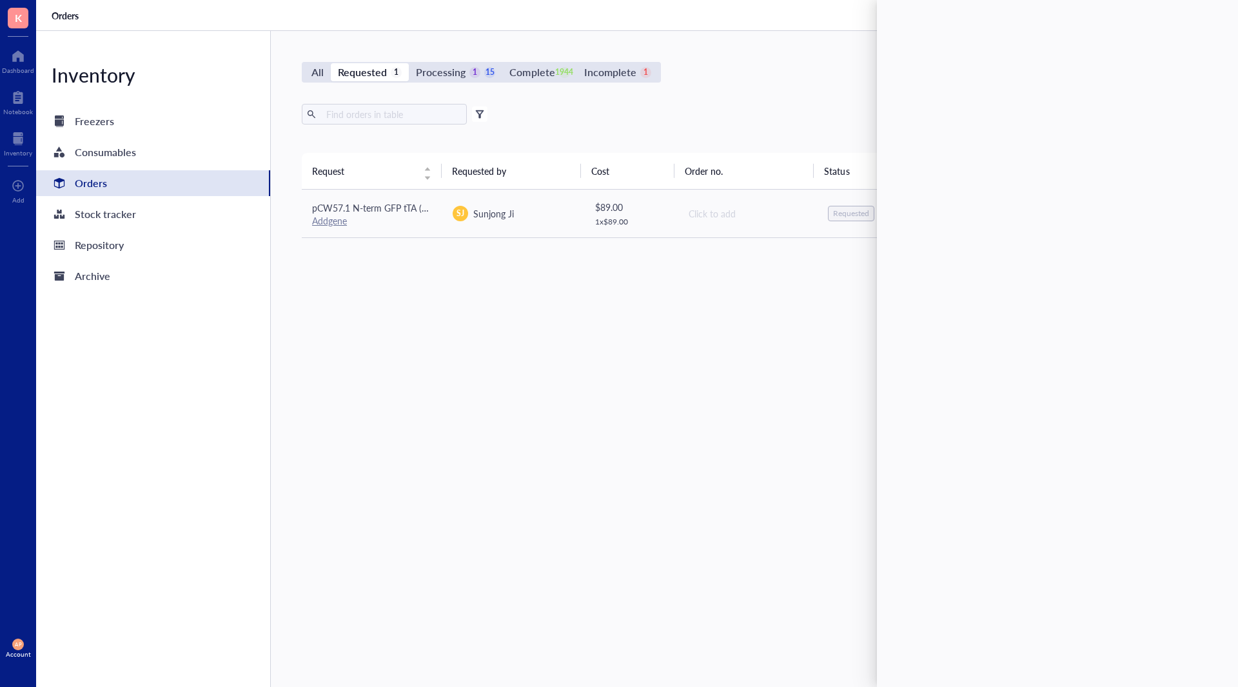
click at [616, 400] on div "Request Requested by Cost Order no. Status Date Action pCW57.1 N-term GFP tTA (…" at bounding box center [747, 389] width 891 height 473
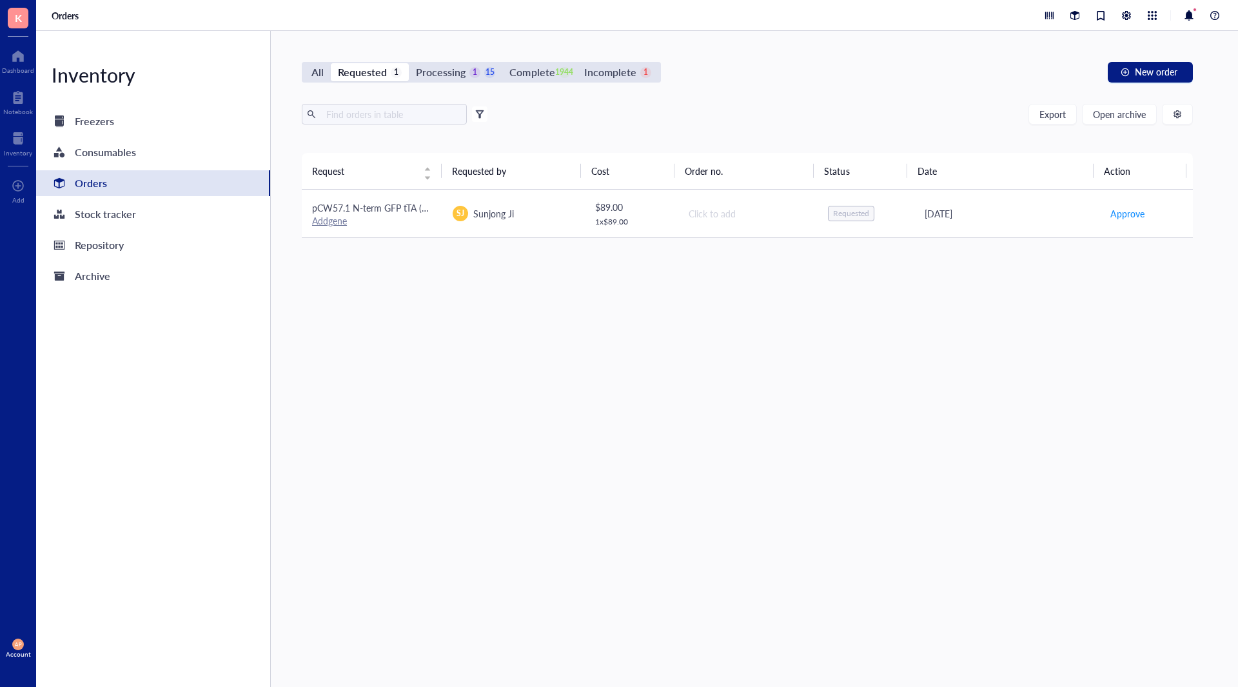
click at [375, 232] on td "pCW57.1 N-term GFP tTA (Plasmid #107551) Addgene" at bounding box center [372, 214] width 141 height 48
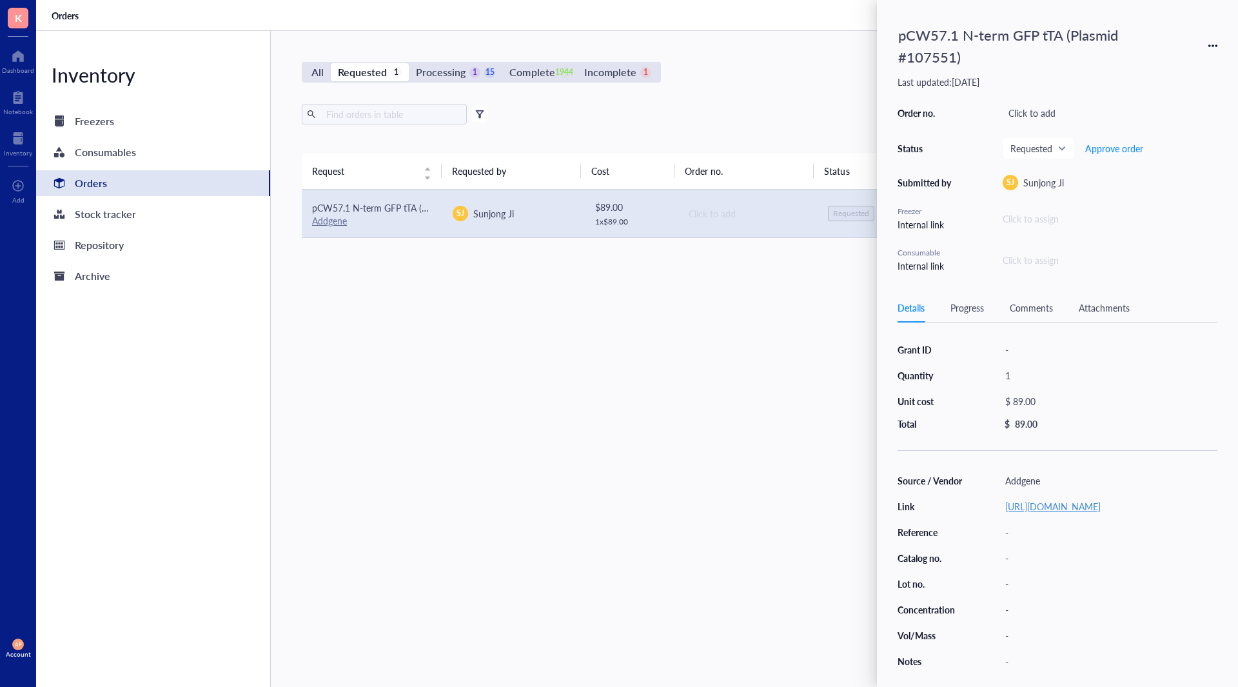
click at [1101, 511] on link "[URL][DOMAIN_NAME]" at bounding box center [1052, 506] width 95 height 13
drag, startPoint x: 704, startPoint y: 329, endPoint x: 880, endPoint y: 267, distance: 186.0
click at [706, 327] on div "Request Requested by Cost Order no. Status Date Action pCW57.1 N-term GFP tTA (…" at bounding box center [747, 389] width 891 height 473
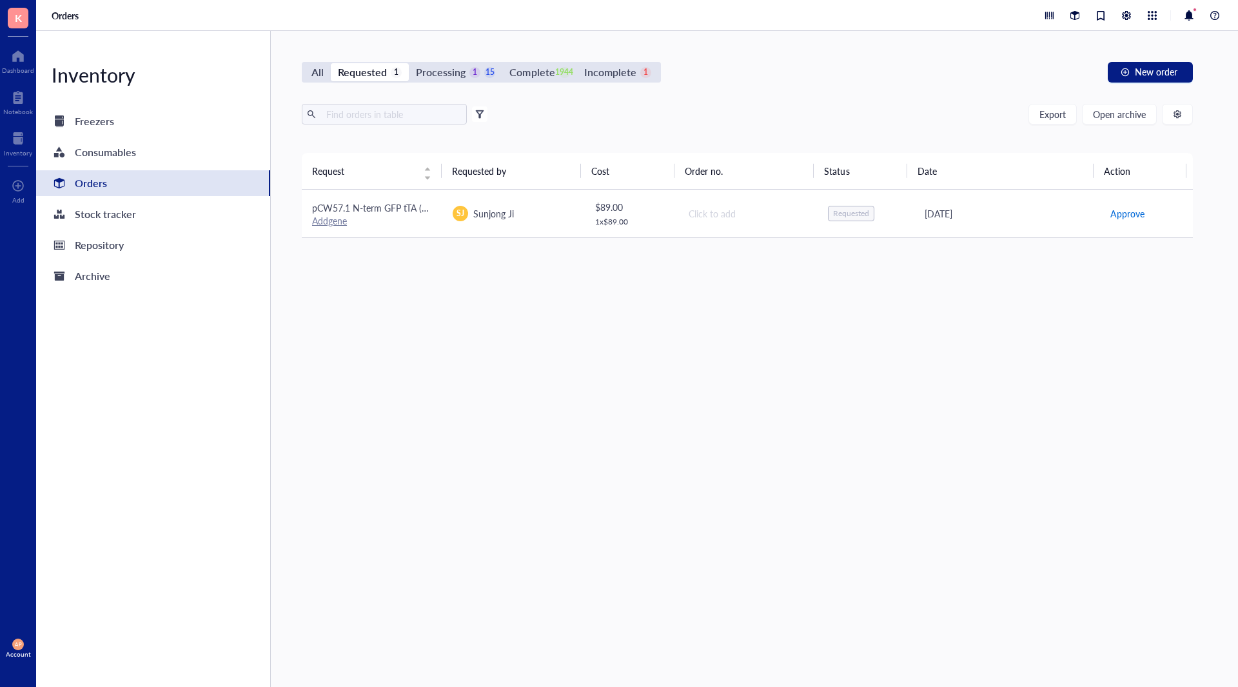
click at [1119, 214] on span "Approve" at bounding box center [1127, 213] width 34 height 14
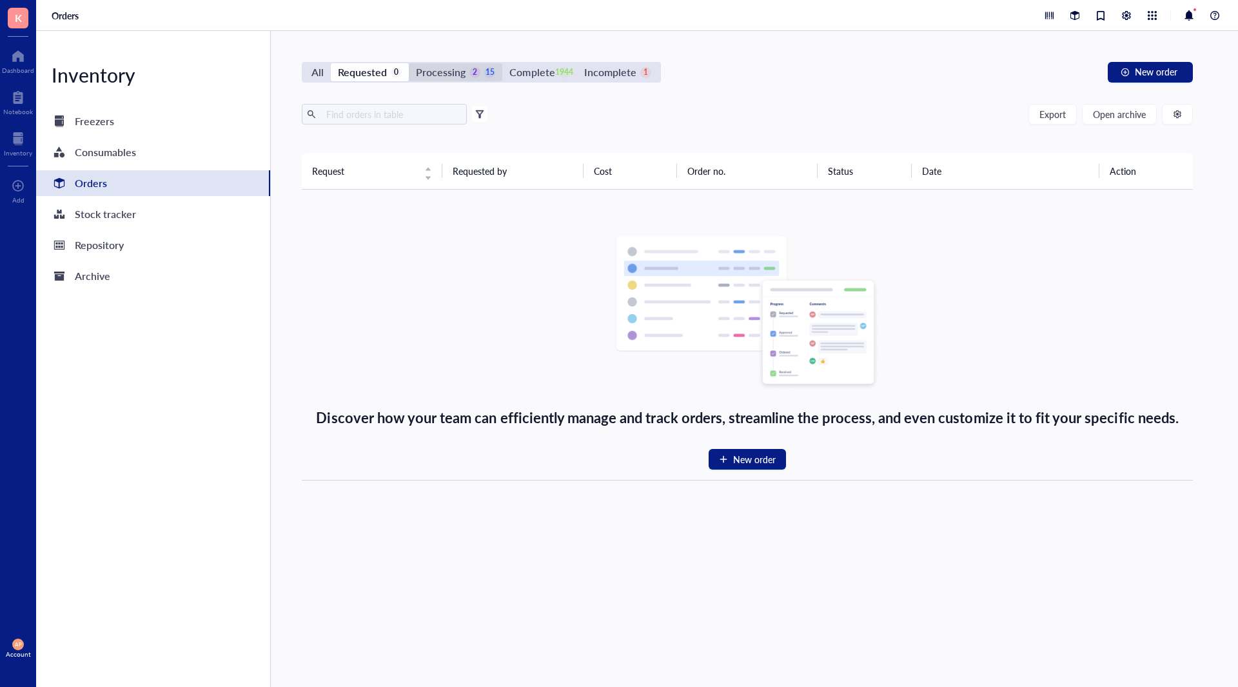
click at [473, 74] on div "2" at bounding box center [474, 72] width 11 height 11
click at [409, 63] on input "Processing 2 15" at bounding box center [409, 63] width 0 height 0
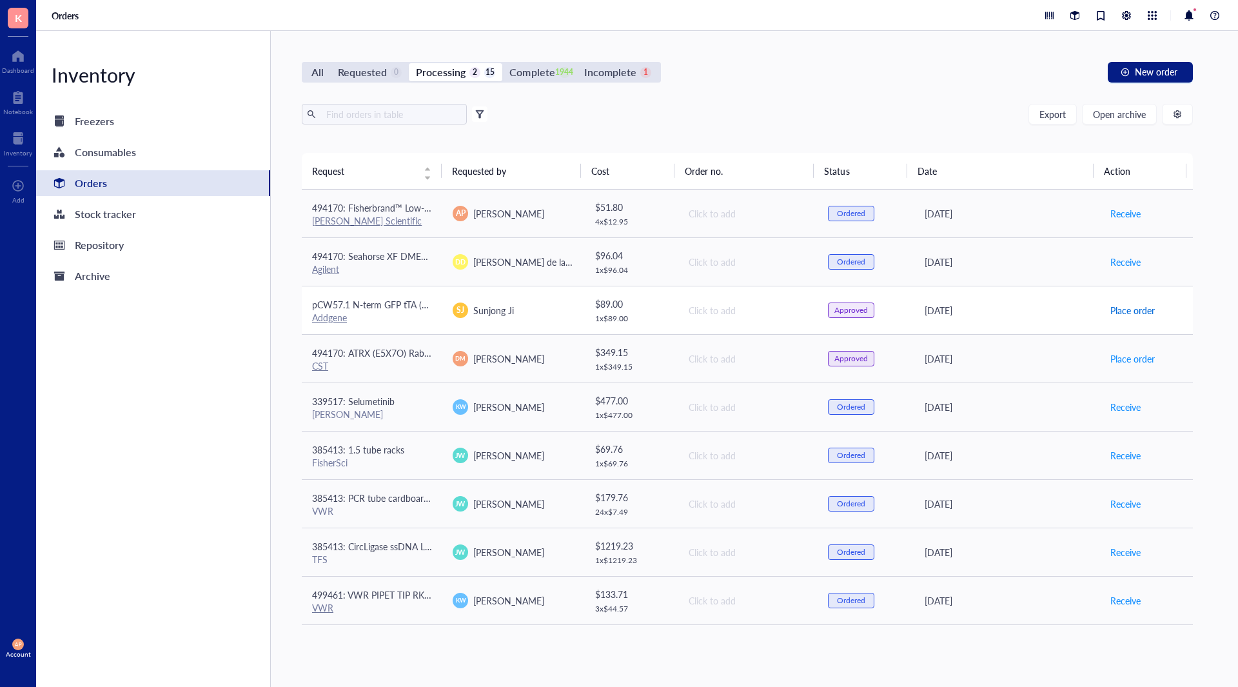
click at [1132, 315] on span "Place order" at bounding box center [1132, 310] width 44 height 14
click at [1122, 355] on span "Place order" at bounding box center [1132, 358] width 44 height 14
click at [368, 70] on div "Requested" at bounding box center [362, 72] width 49 height 18
click at [331, 63] on input "Requested 0" at bounding box center [331, 63] width 0 height 0
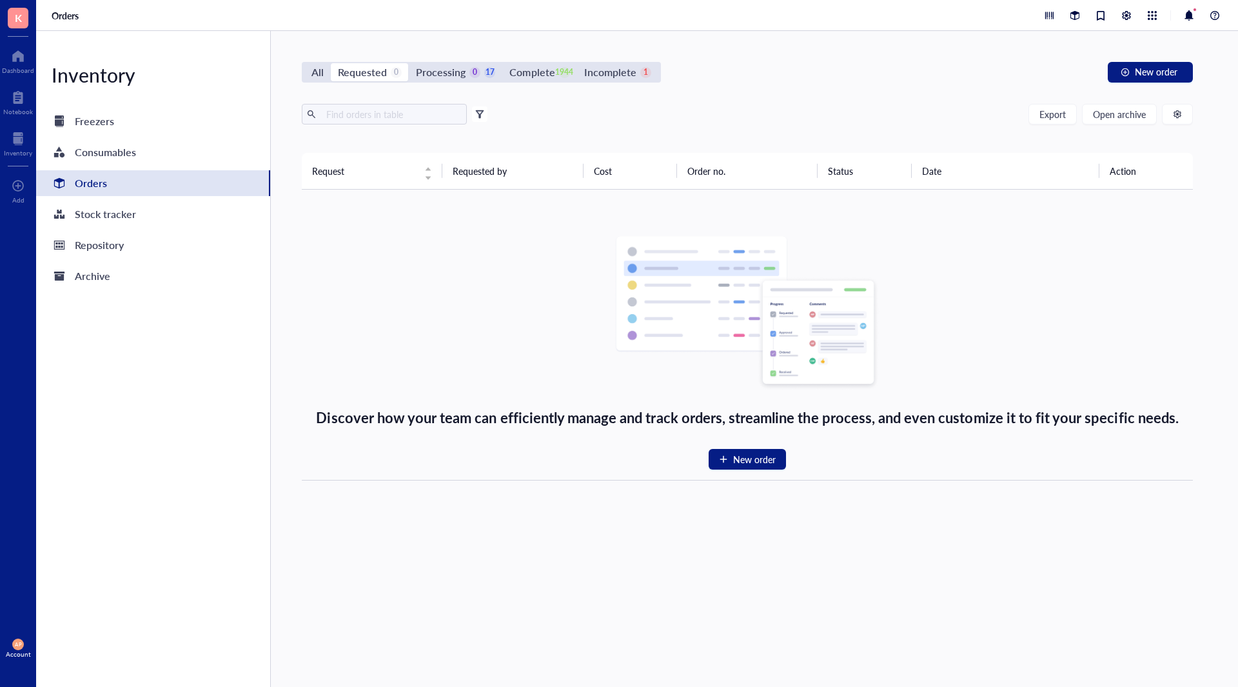
click at [319, 72] on div "All" at bounding box center [317, 72] width 12 height 18
click at [304, 63] on input "All" at bounding box center [304, 63] width 0 height 0
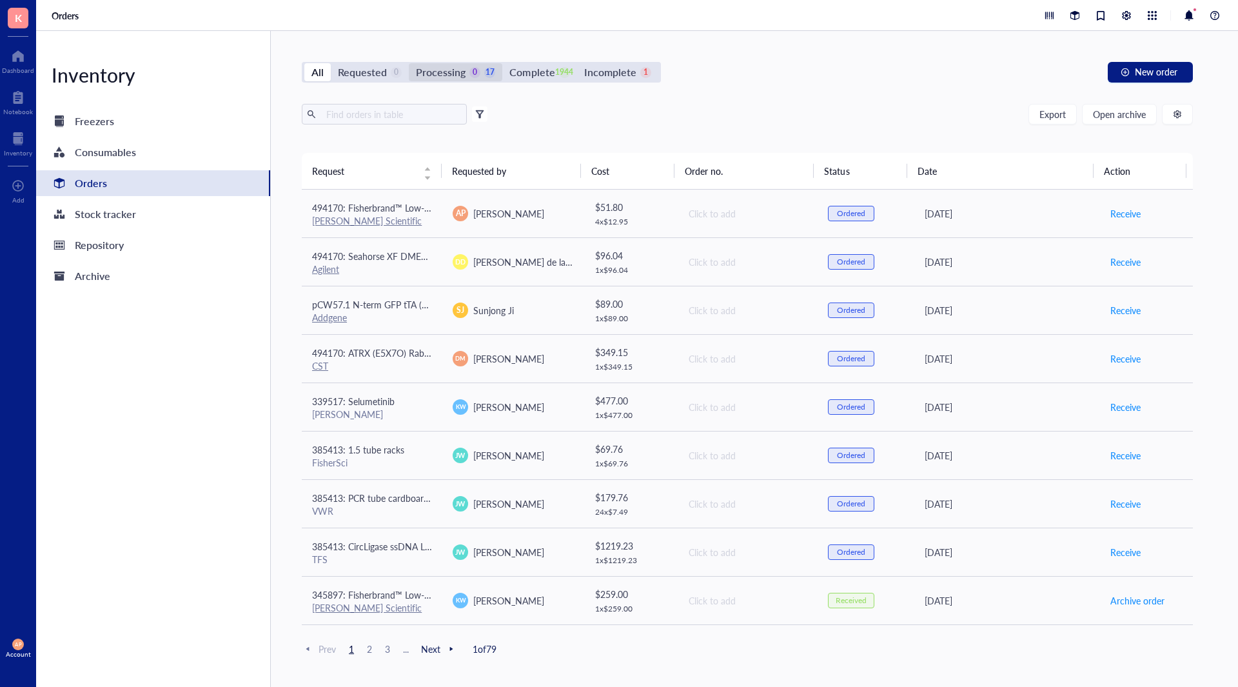
click at [467, 70] on div "Processing 0 17" at bounding box center [455, 72] width 79 height 18
click at [409, 63] on input "Processing 0 17" at bounding box center [409, 63] width 0 height 0
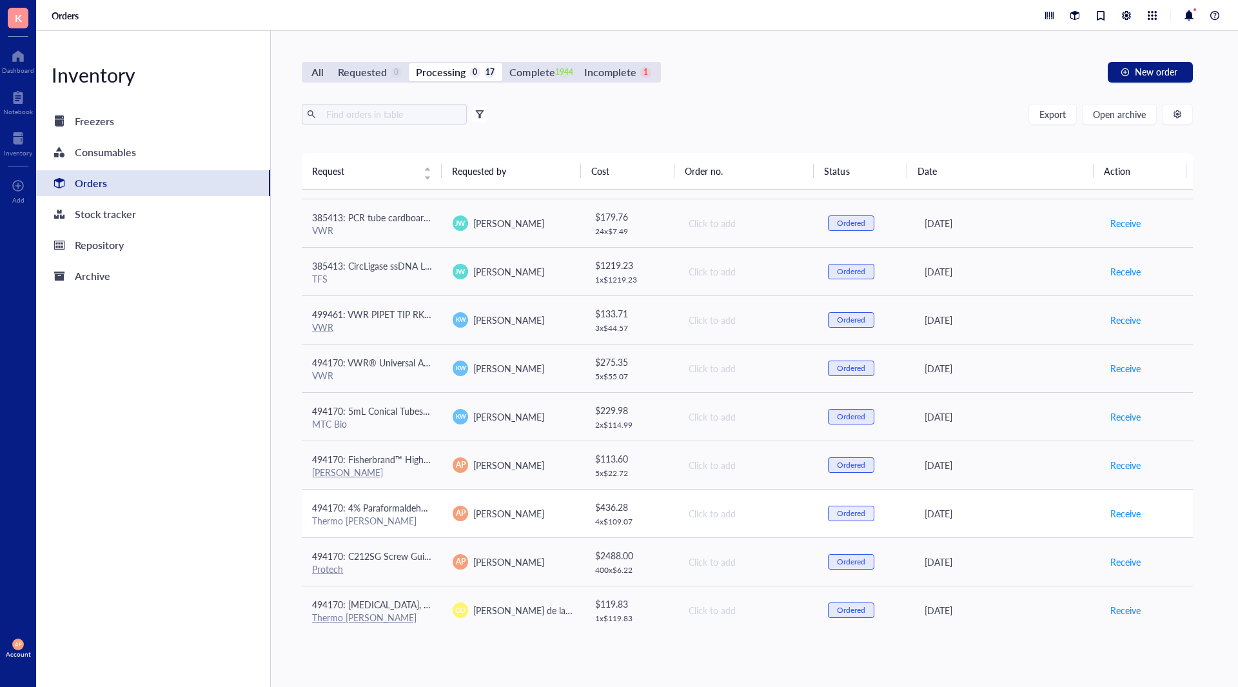
scroll to position [386, 0]
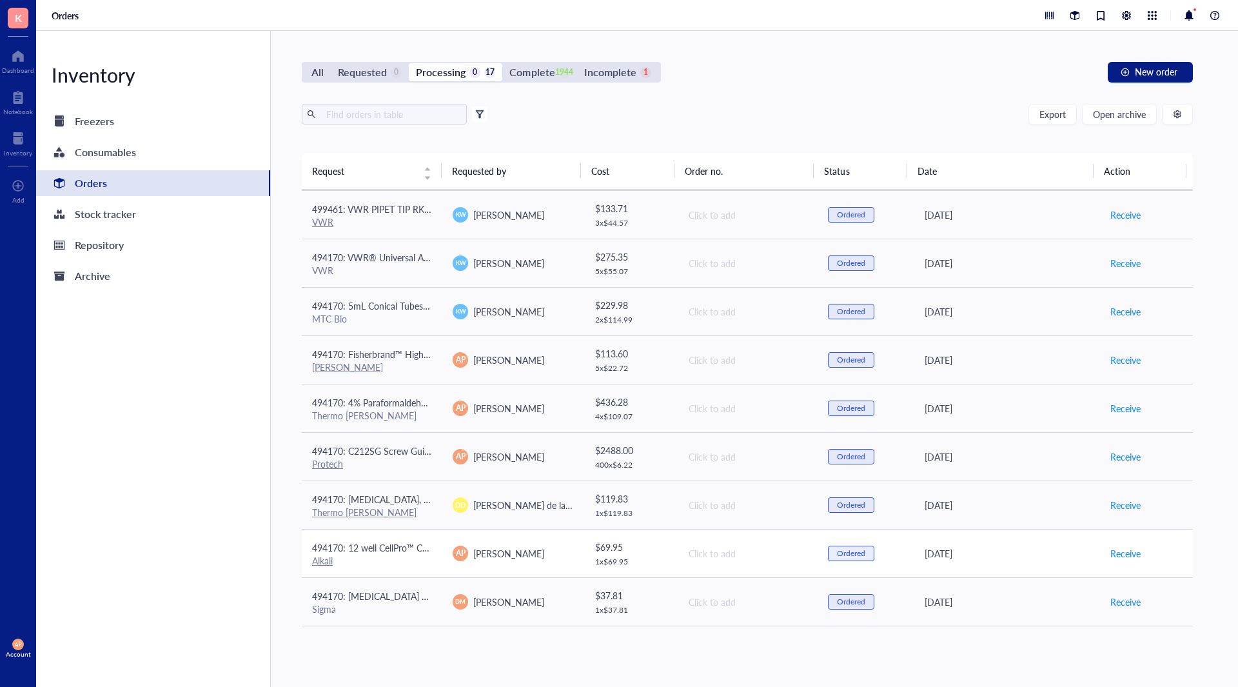
click at [406, 560] on div "Alkali" at bounding box center [372, 561] width 120 height 12
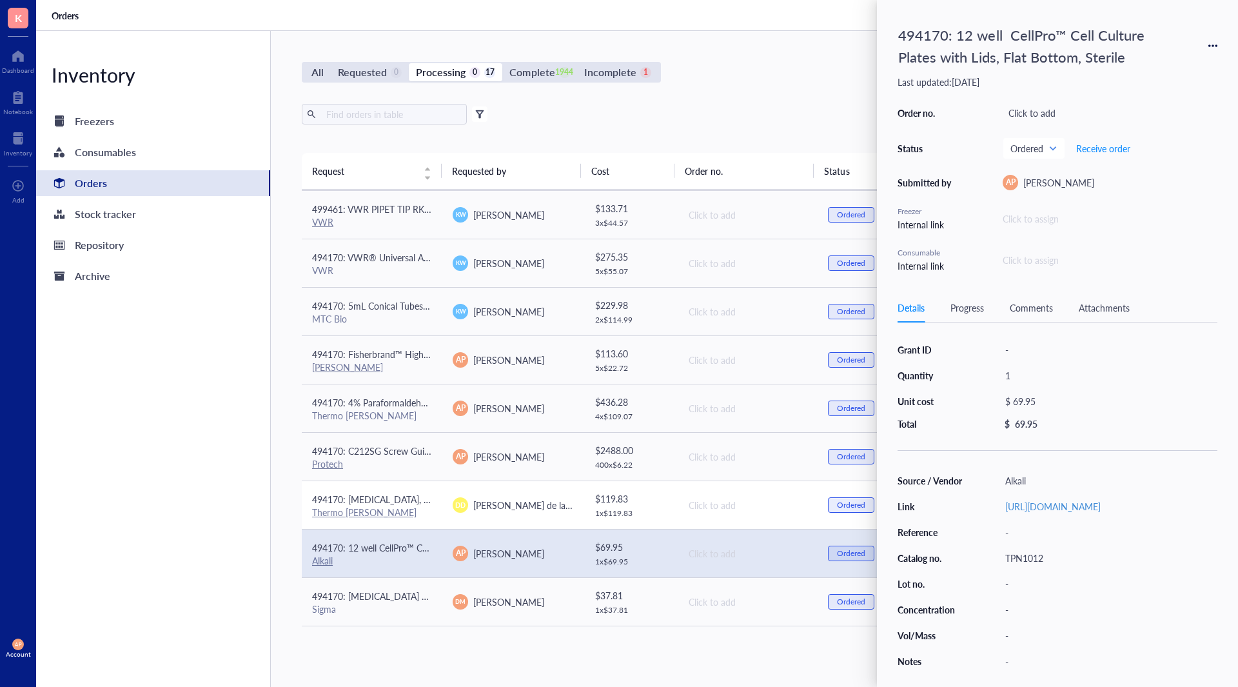
click at [413, 509] on div "Thermo [PERSON_NAME]" at bounding box center [372, 512] width 120 height 12
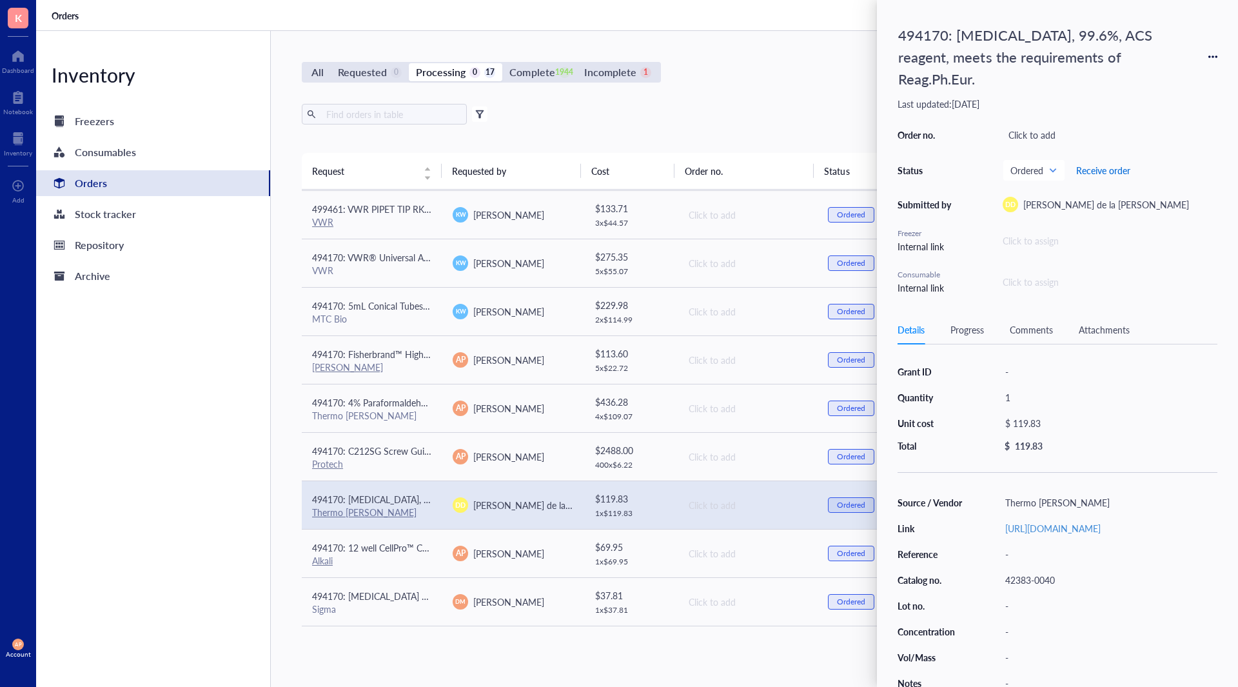
click at [1109, 170] on span "Receive order" at bounding box center [1103, 170] width 54 height 10
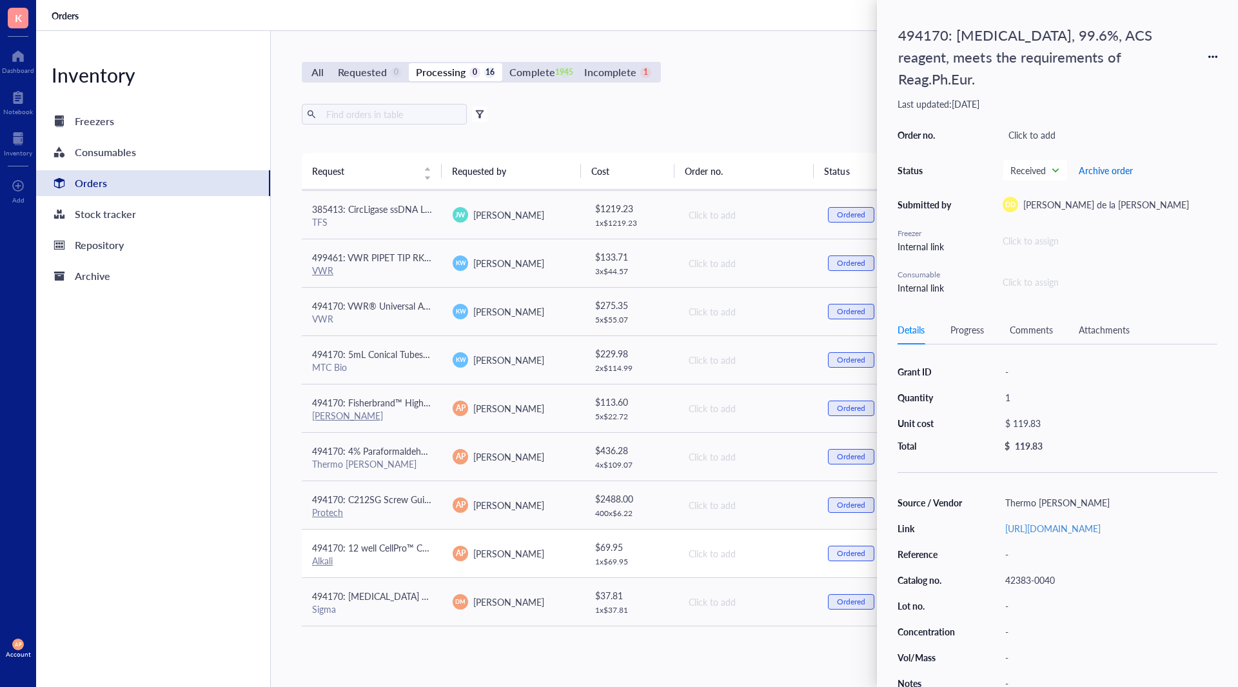
scroll to position [337, 0]
click at [424, 454] on span "494170: 4% Paraformaldehyde in PBS 1 L" at bounding box center [395, 450] width 166 height 13
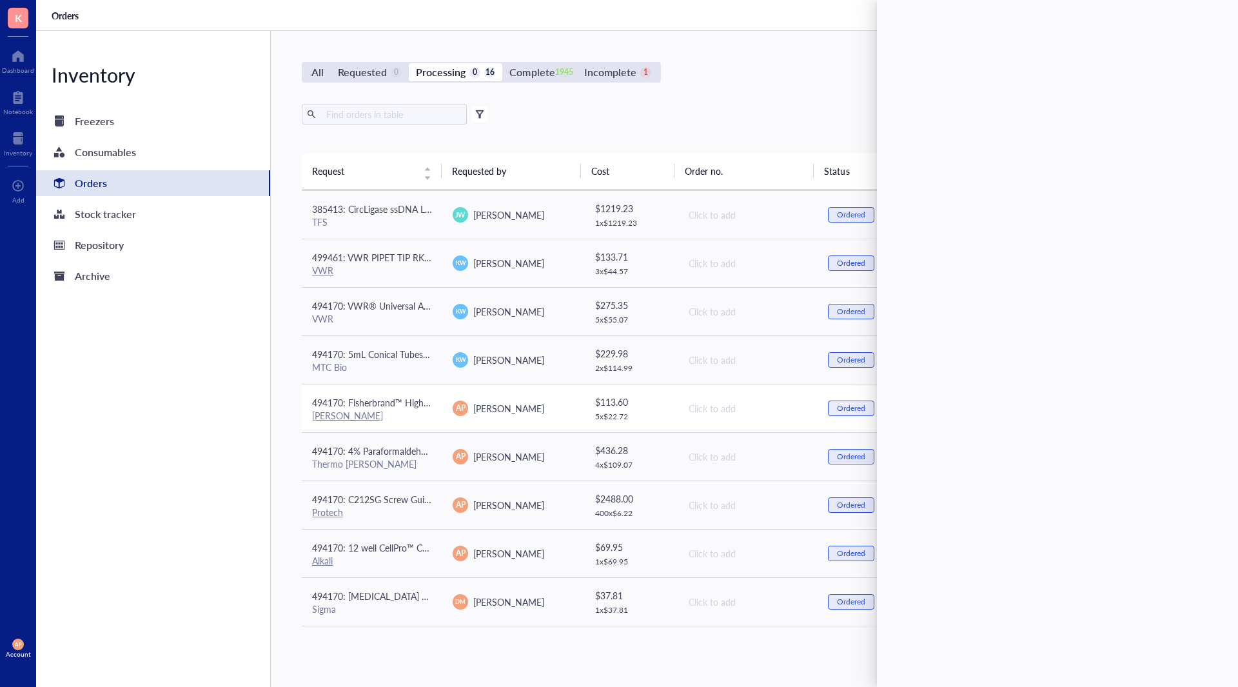
click at [427, 424] on td "494170: Fisherbrand™ High Precision Straight Tapered Flat Point Tweezers/Forcep…" at bounding box center [372, 408] width 141 height 48
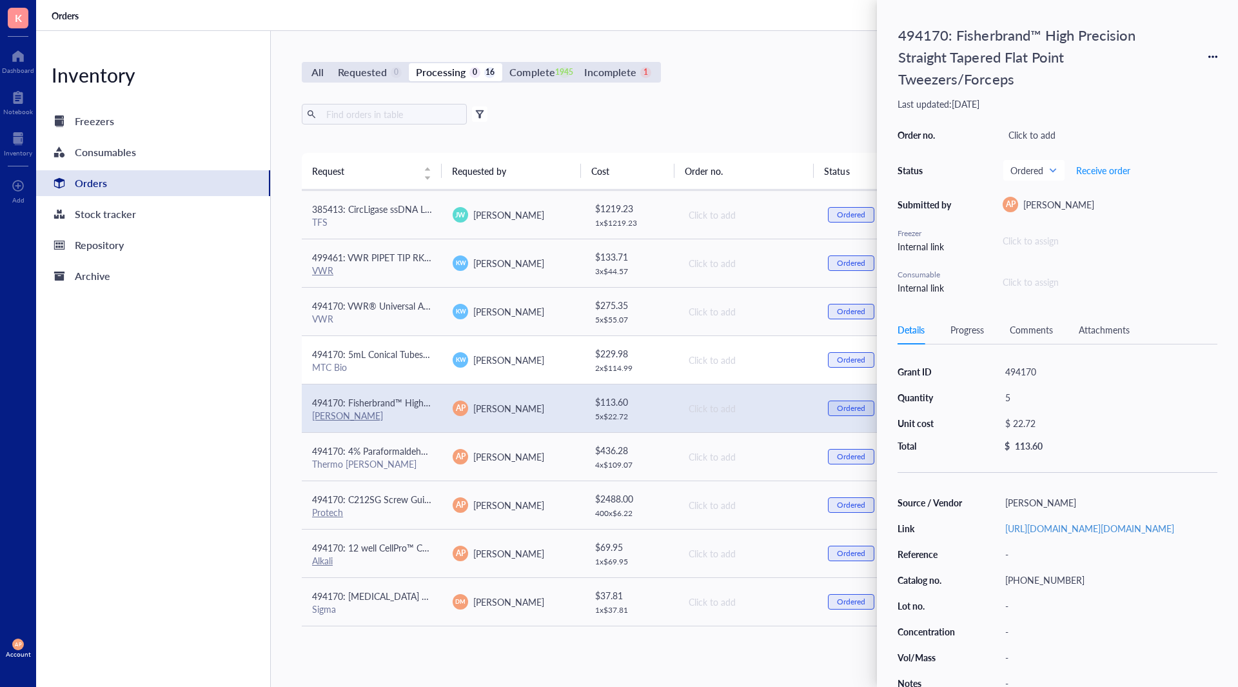
click at [414, 360] on div "494170: 5mL Conical Tubes 500/CS MTC Bio" at bounding box center [372, 360] width 120 height 26
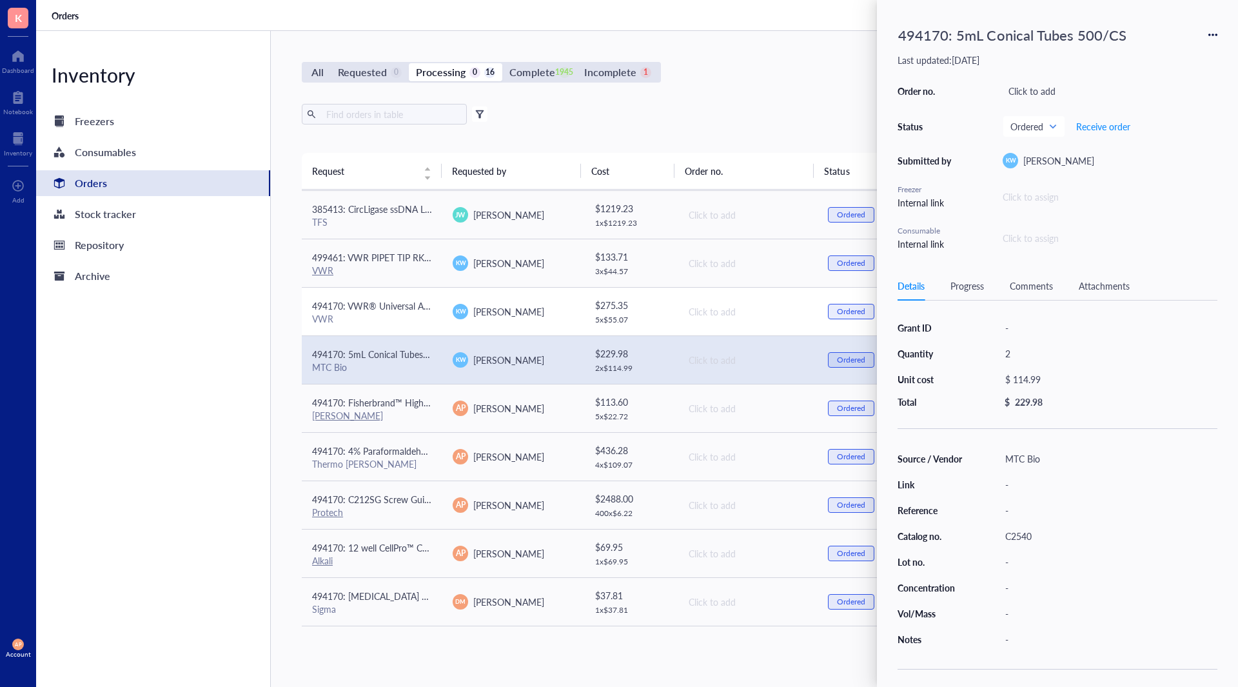
click at [410, 331] on td "494170: VWR® Universal Aerosol Filter Pipet Tips, Racked, Sterile, 100 - 1000 µ…" at bounding box center [372, 311] width 141 height 48
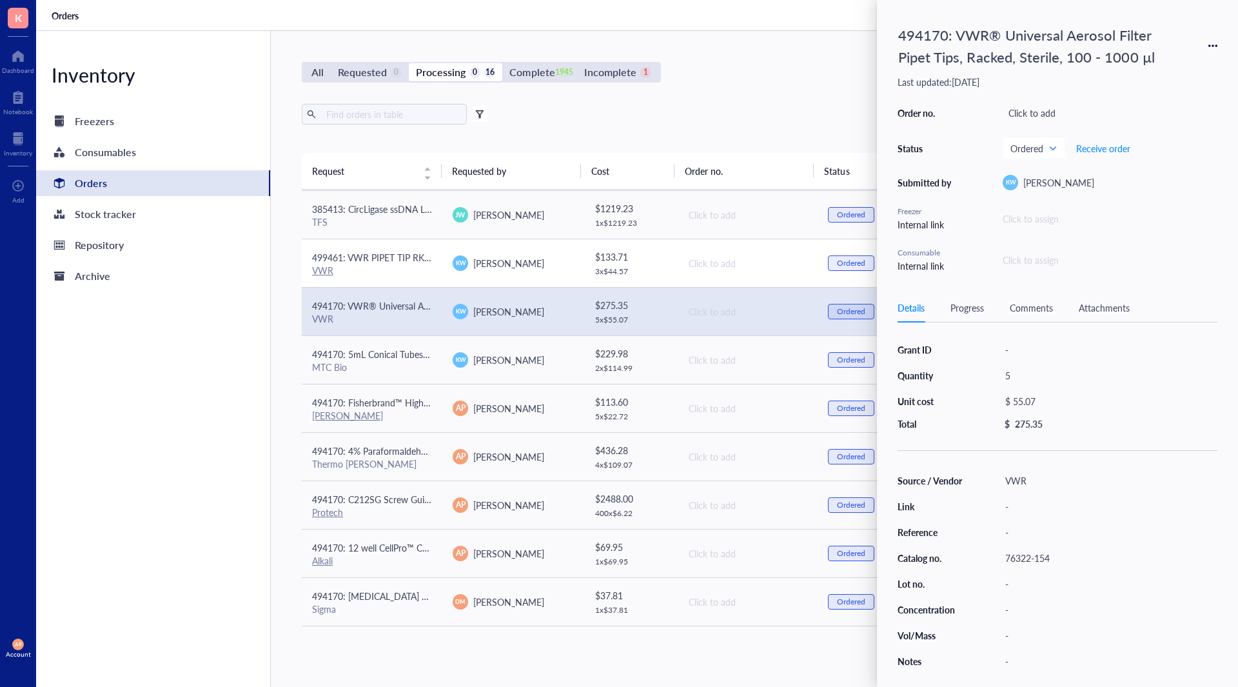
click at [424, 268] on div "VWR" at bounding box center [372, 270] width 120 height 12
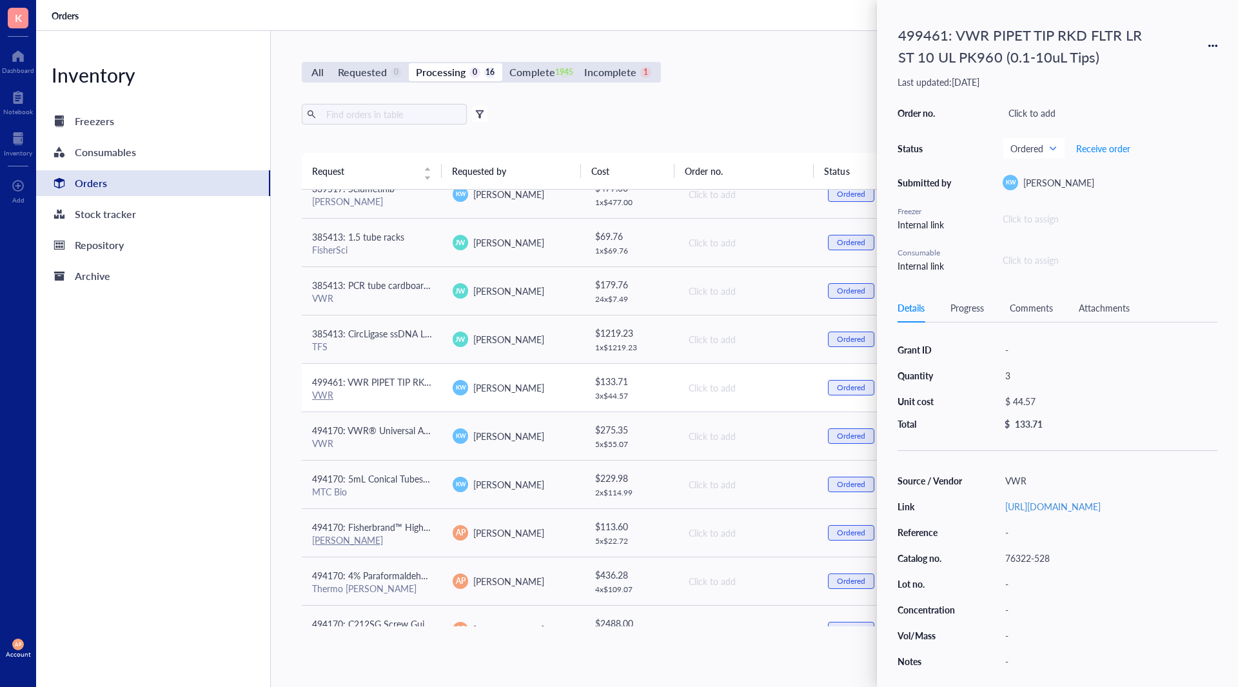
scroll to position [208, 0]
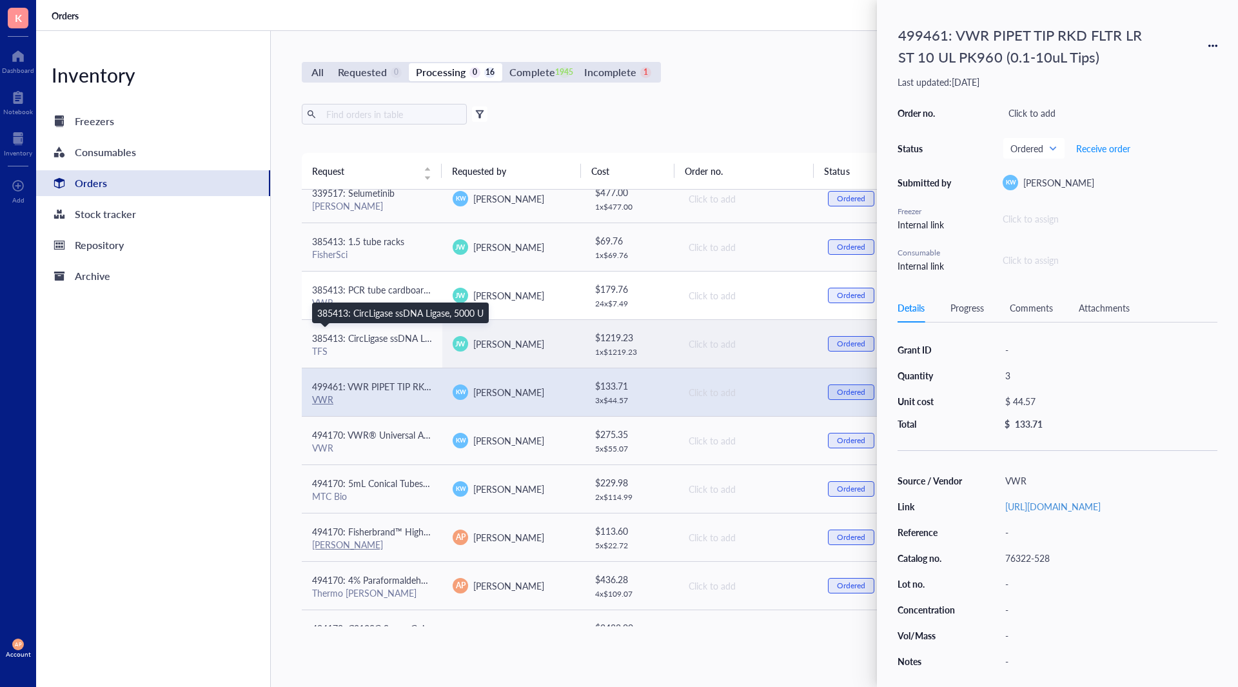
drag, startPoint x: 404, startPoint y: 344, endPoint x: 403, endPoint y: 317, distance: 26.5
click at [404, 344] on div "385413: CircLigase ssDNA Ligase, 5000 U" at bounding box center [372, 338] width 120 height 14
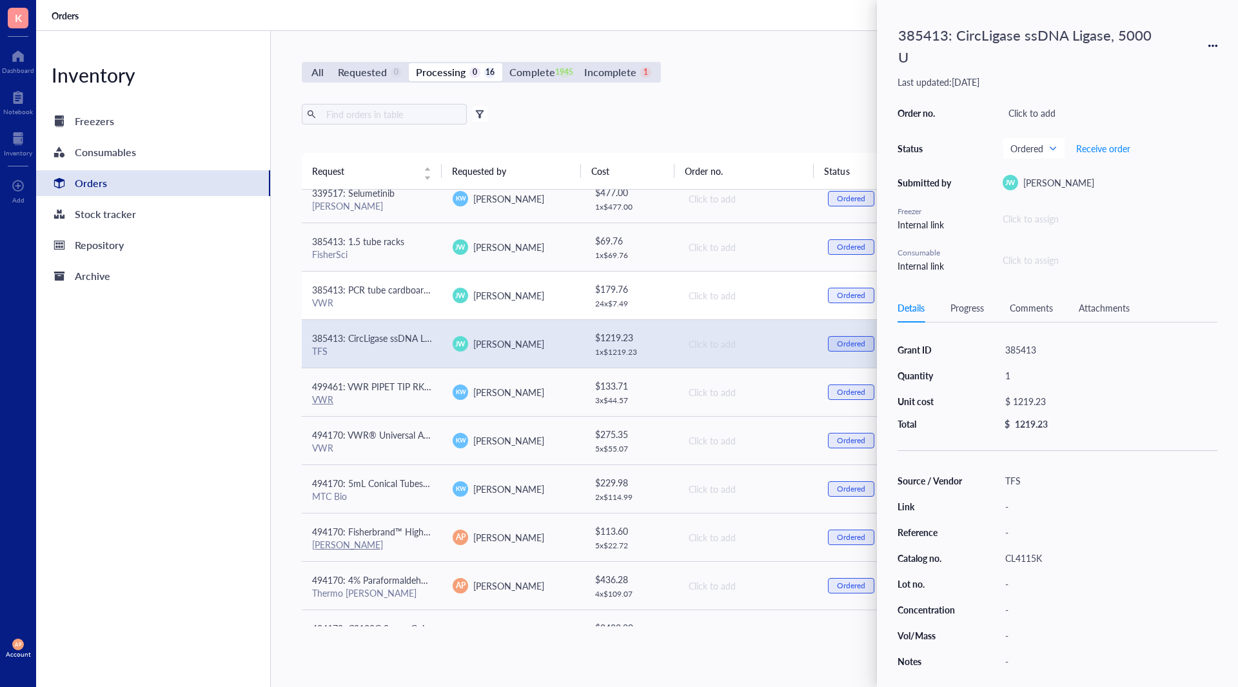
click at [403, 303] on div "VWR" at bounding box center [372, 303] width 120 height 12
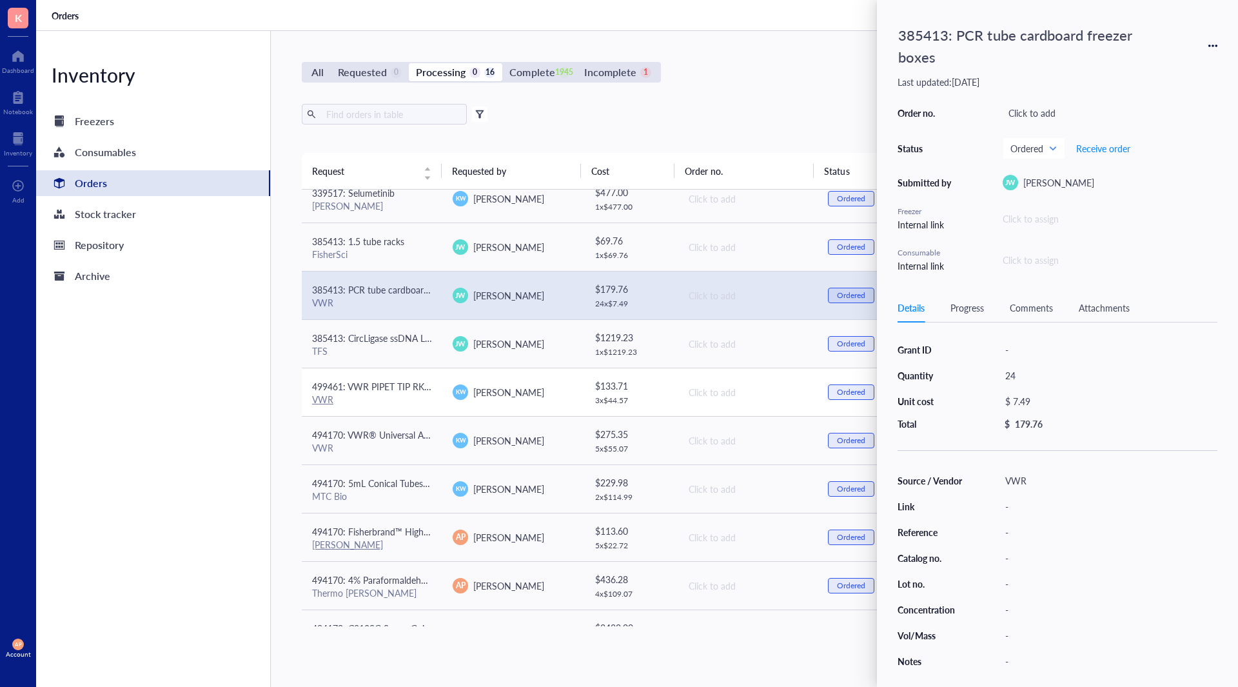
click at [412, 398] on div "VWR" at bounding box center [372, 399] width 120 height 12
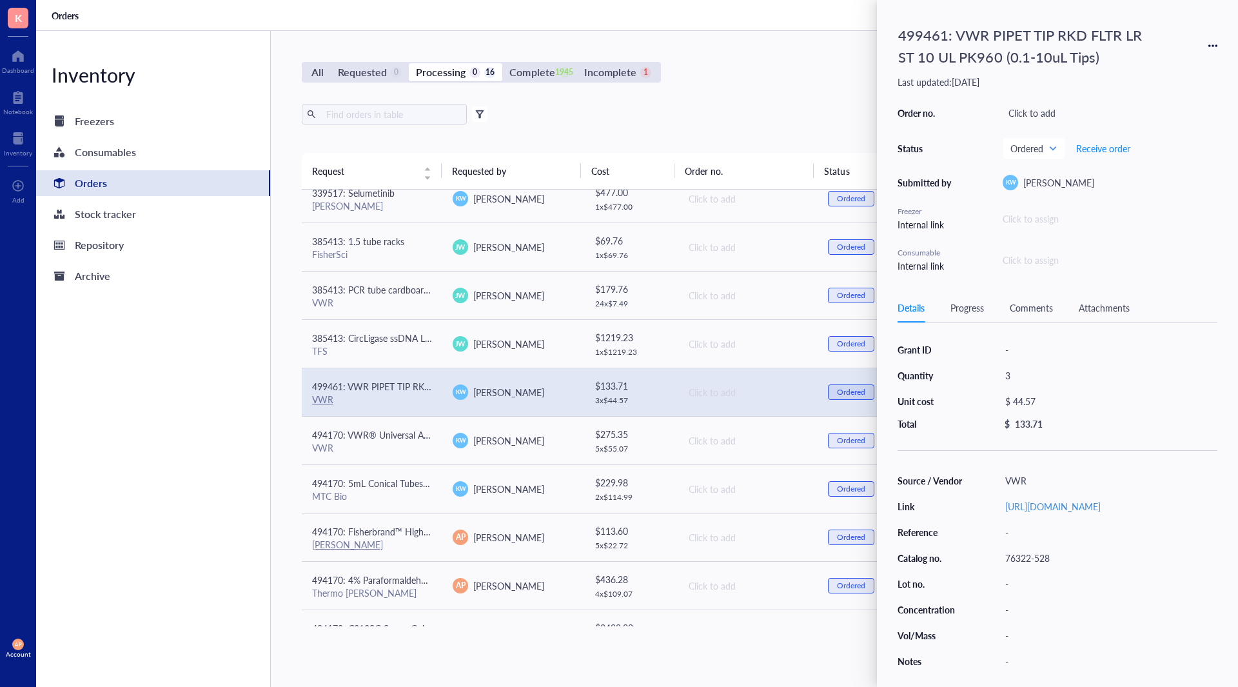
click at [921, 32] on div "499461: VWR PIPET TIP RKD FLTR LR ST 10 UL PK960 (0.1-10uL Tips)" at bounding box center [1027, 46] width 271 height 50
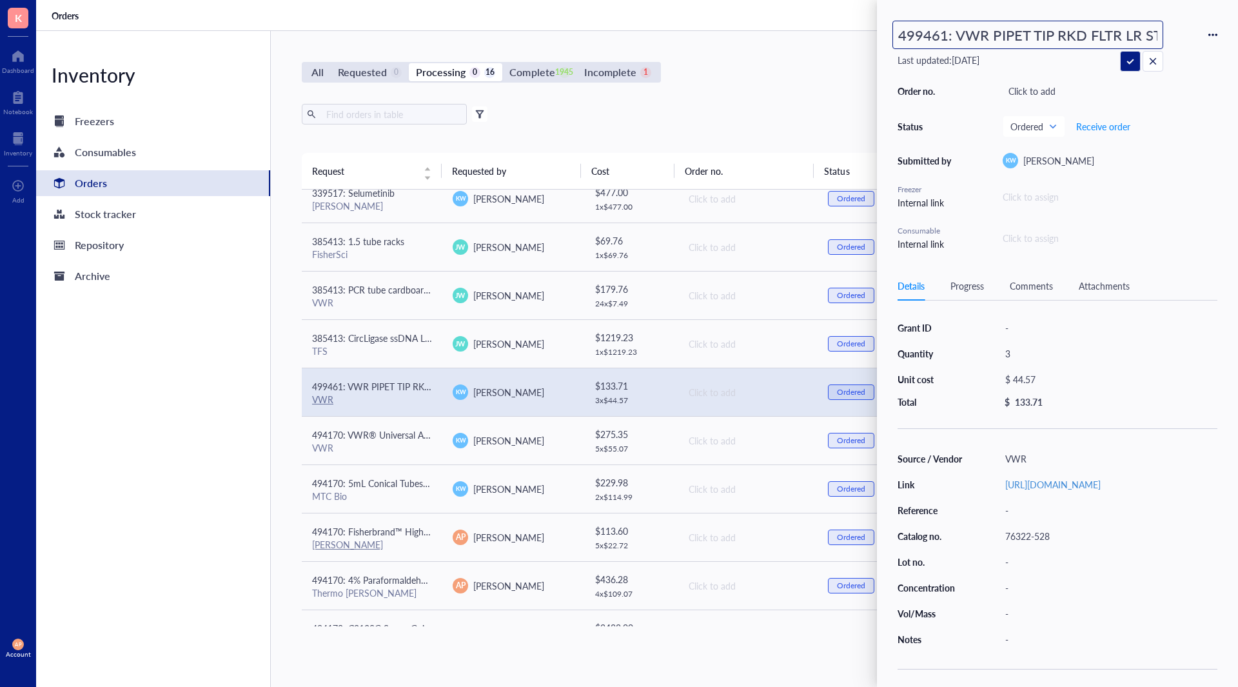
scroll to position [0, 187]
click at [985, 37] on input "499461: VWR PIPET TIP RKD FLTR LR ST 10 UL PK960 (0.1-10uL Tips)" at bounding box center [1028, 34] width 270 height 27
click at [989, 284] on div "499461: VWR PIPET TIP RKD FLTR LR ST 10 UL PK960 (0.1-10uL Tips) Last updated: …" at bounding box center [1057, 343] width 361 height 687
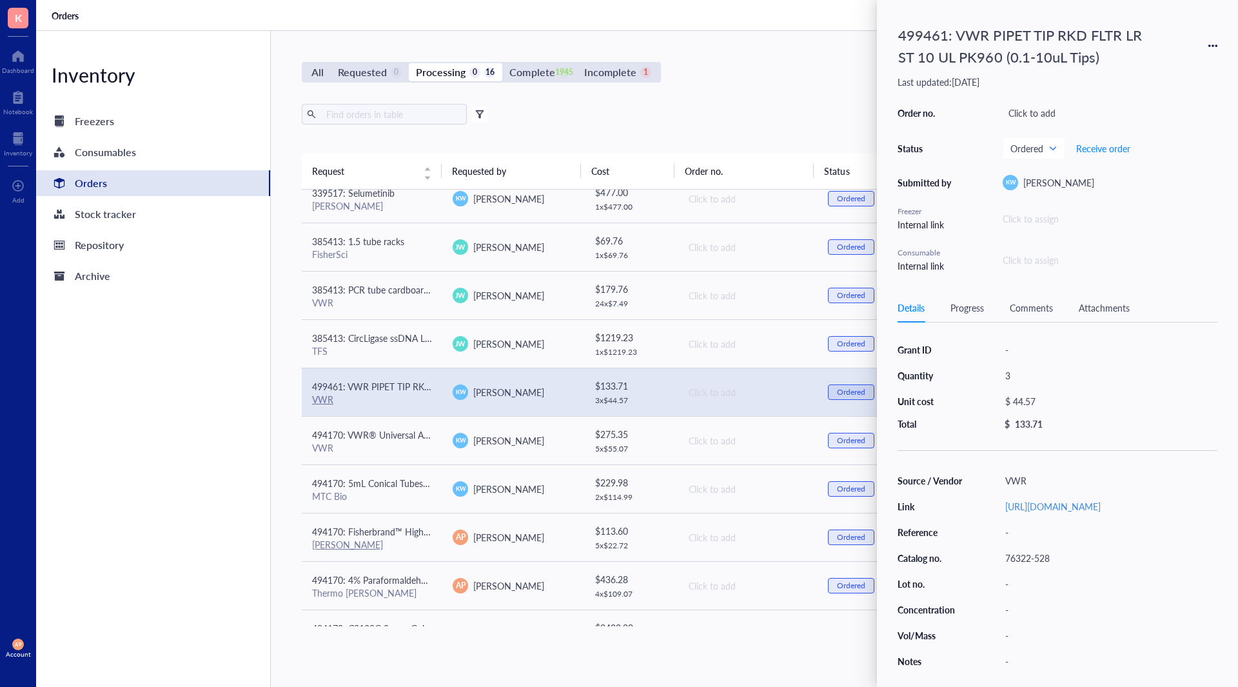
click at [958, 304] on div "Progress" at bounding box center [967, 307] width 34 height 14
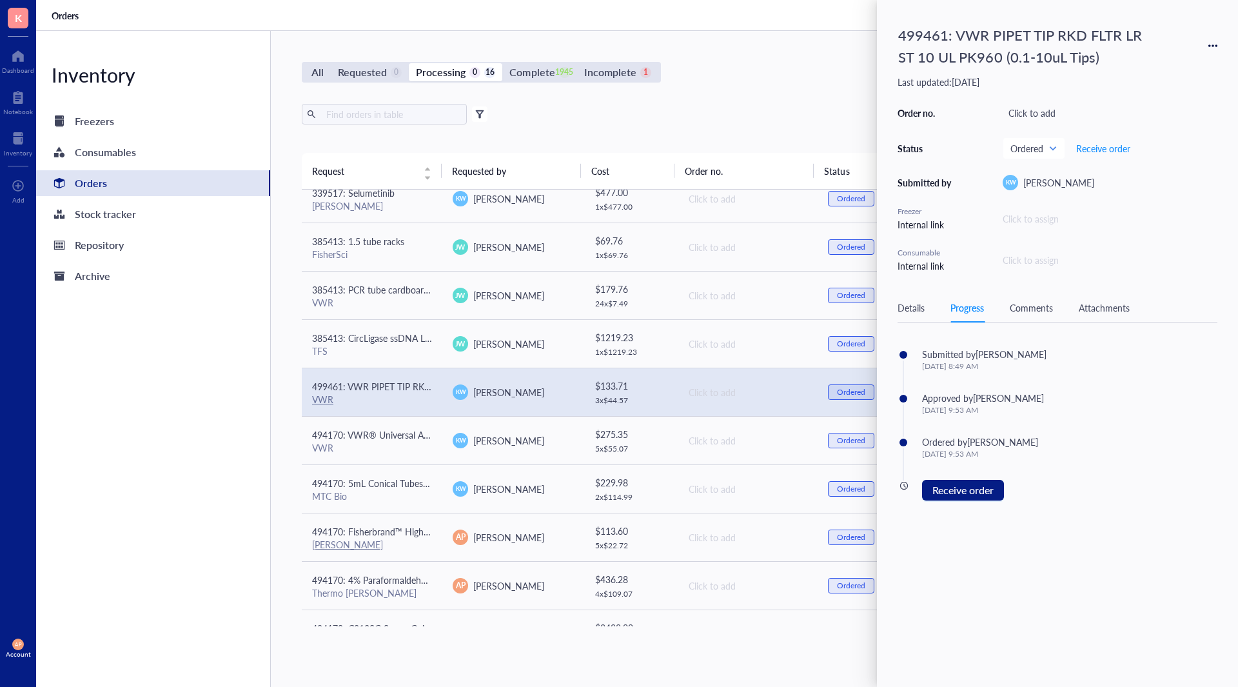
click at [938, 28] on div "499461: VWR PIPET TIP RKD FLTR LR ST 10 UL PK960 (0.1-10uL Tips)" at bounding box center [1027, 46] width 271 height 50
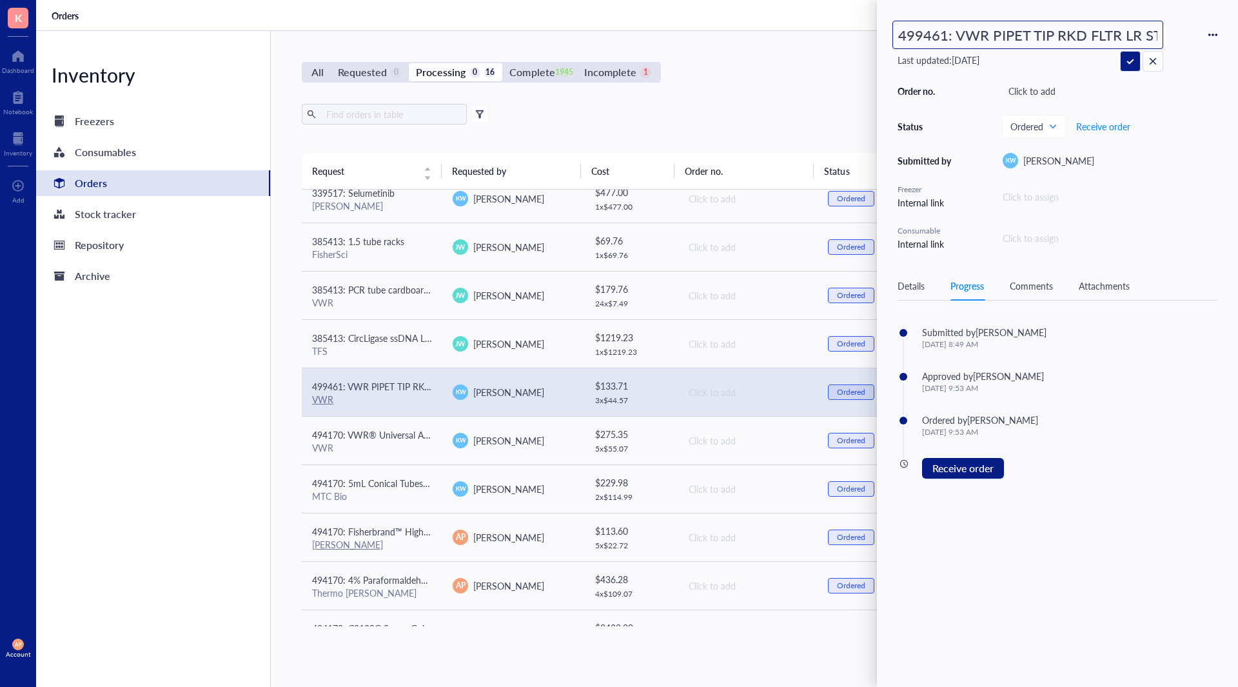
scroll to position [0, 187]
click at [931, 39] on input "499461: VWR PIPET TIP RKD FLTR LR ST 10 UL PK960 (0.1-10uL Tips)" at bounding box center [1028, 34] width 270 height 27
click at [929, 33] on input "499461: VWR PIPET TIP RKD FLTR LR ST 10 UL PK960 (0.1-10uL Tips)" at bounding box center [1028, 34] width 270 height 27
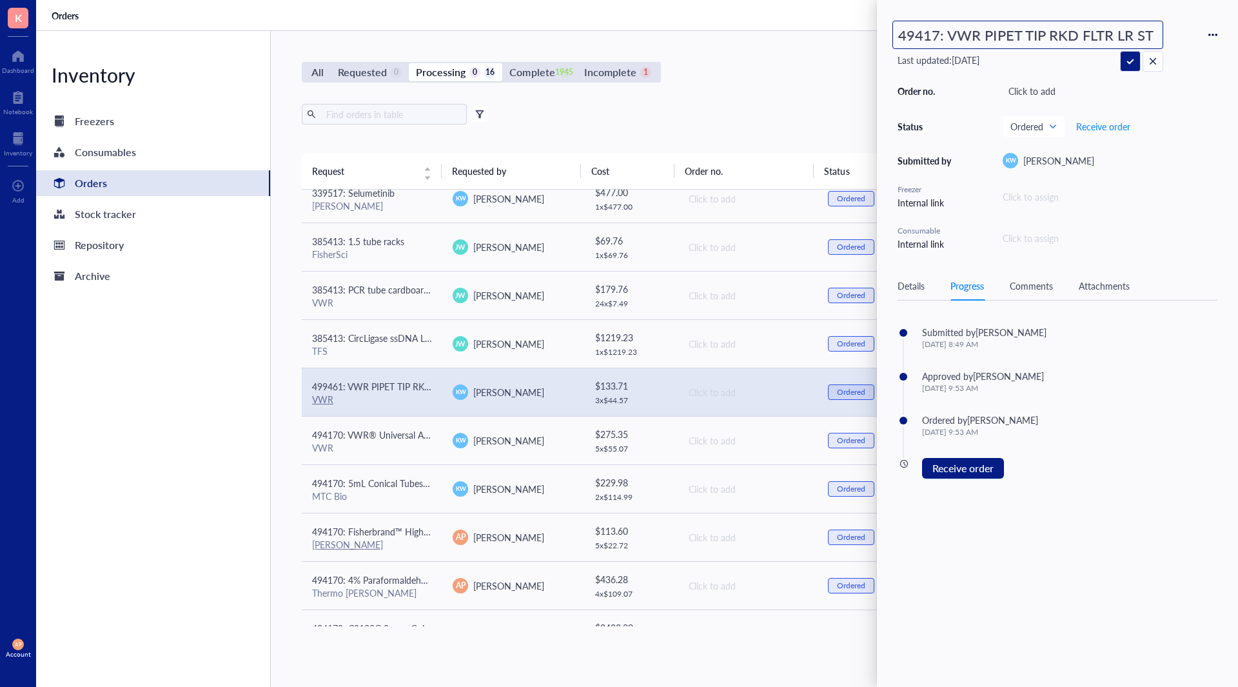
type input "494170: VWR PIPET TIP RKD FLTR LR ST 10 UL PK960 (0.1-10uL Tips)"
